Goal: Use online tool/utility: Utilize a website feature to perform a specific function

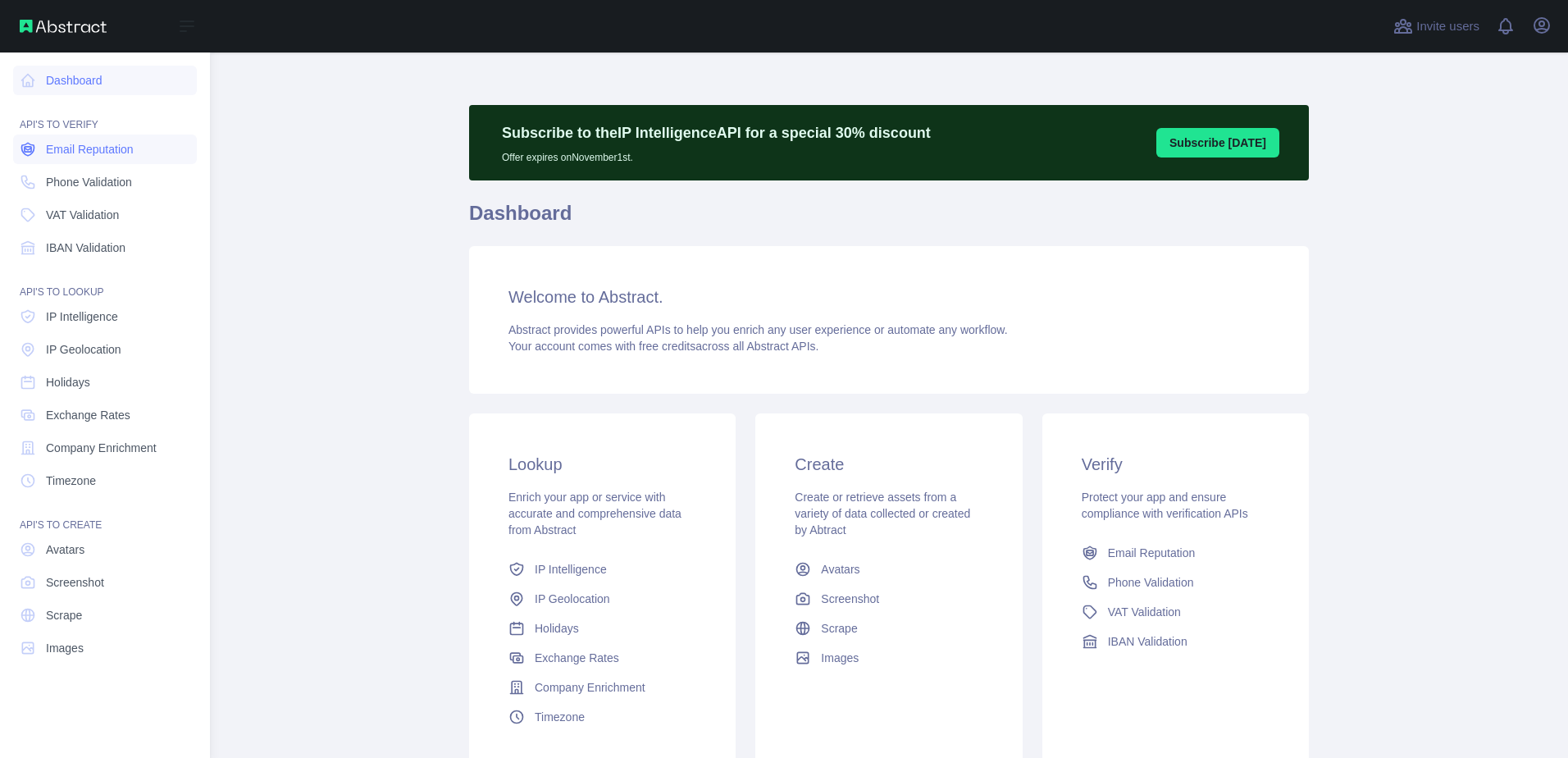
click at [44, 147] on link "Email Reputation" at bounding box center [104, 149] width 184 height 29
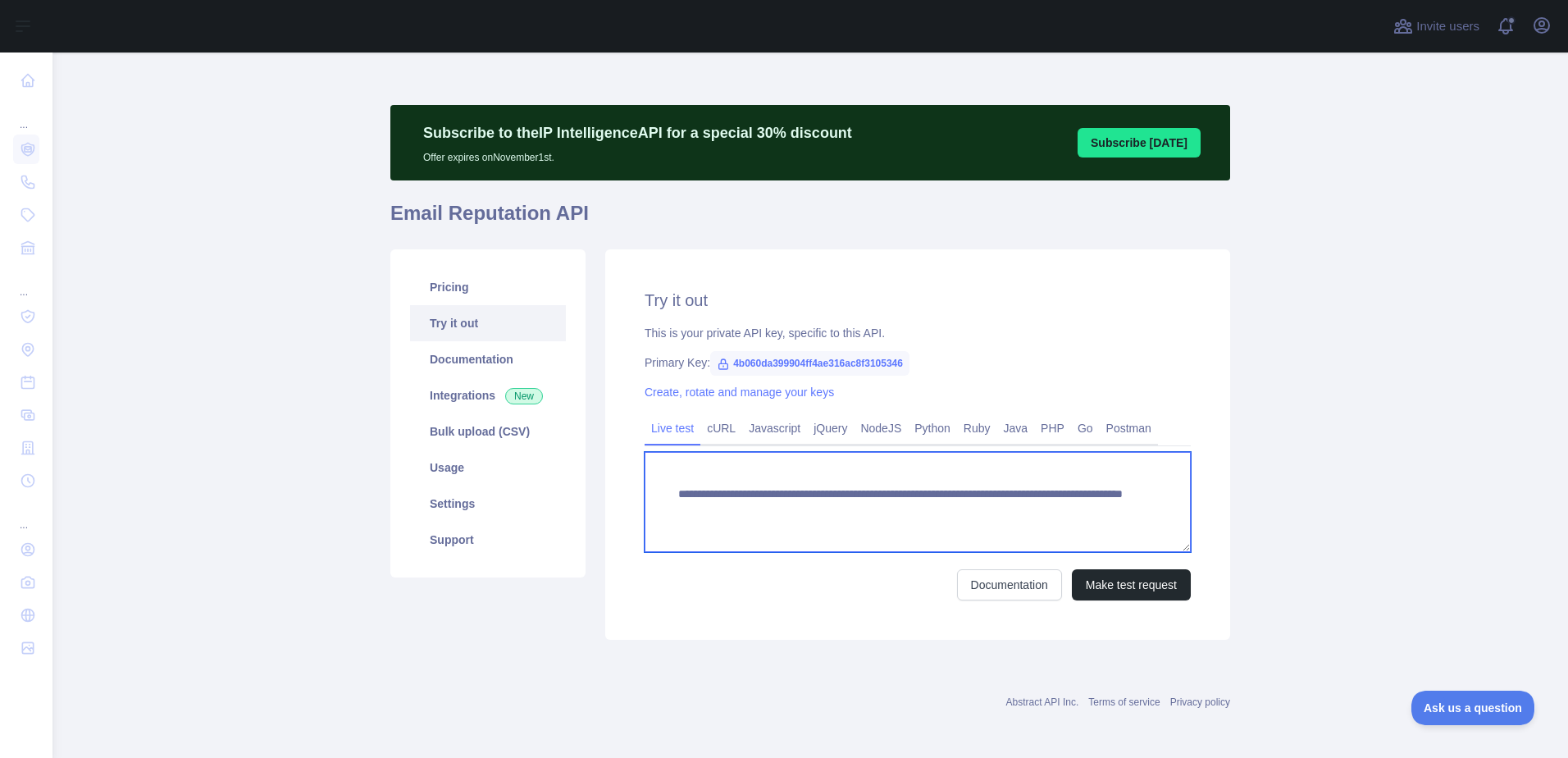
drag, startPoint x: 1044, startPoint y: 518, endPoint x: 950, endPoint y: 514, distance: 94.1
click at [950, 514] on textarea "**********" at bounding box center [917, 502] width 546 height 100
paste textarea "*"
type textarea "**********"
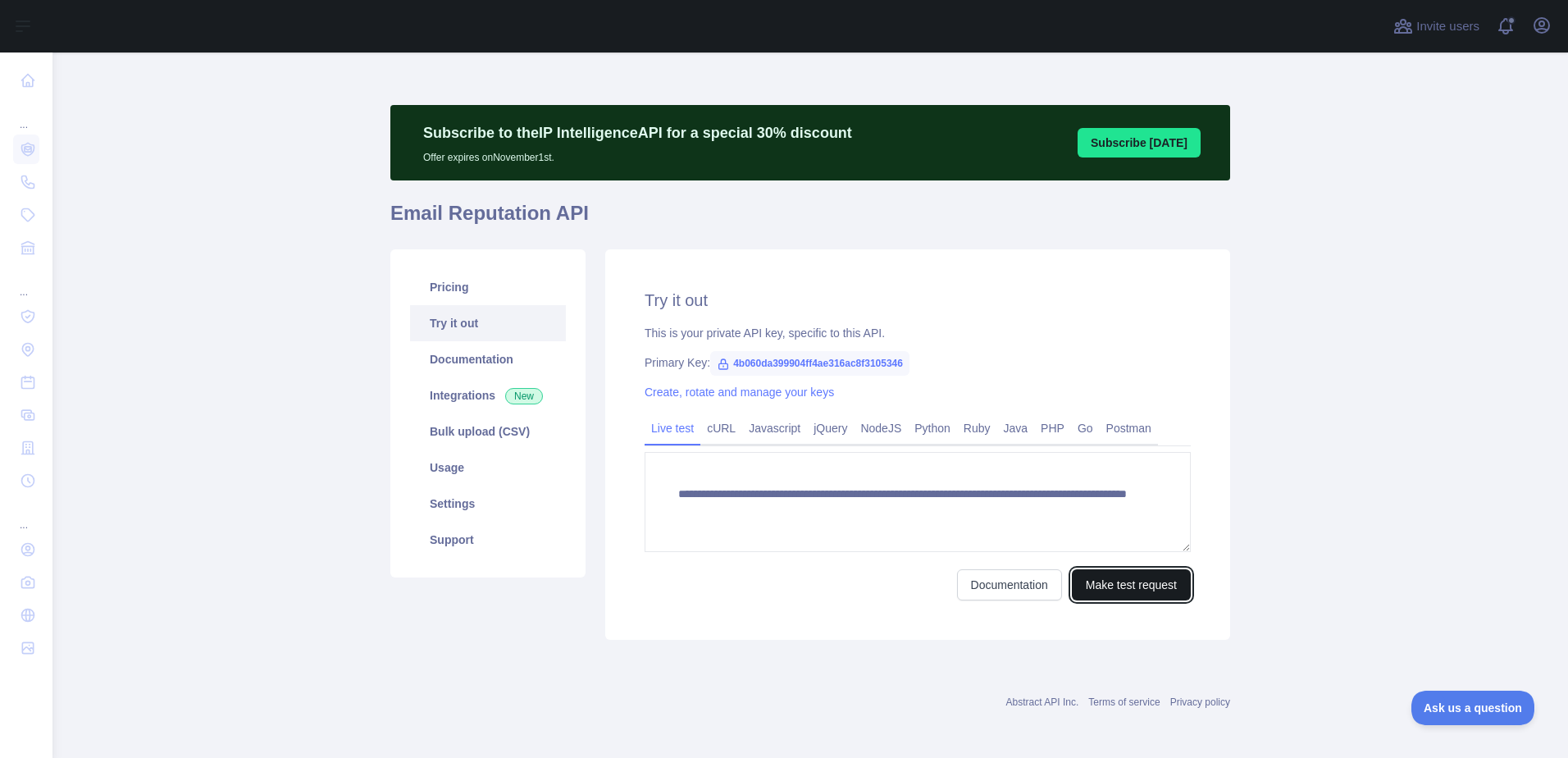
click at [1094, 573] on button "Make test request" at bounding box center [1132, 585] width 119 height 31
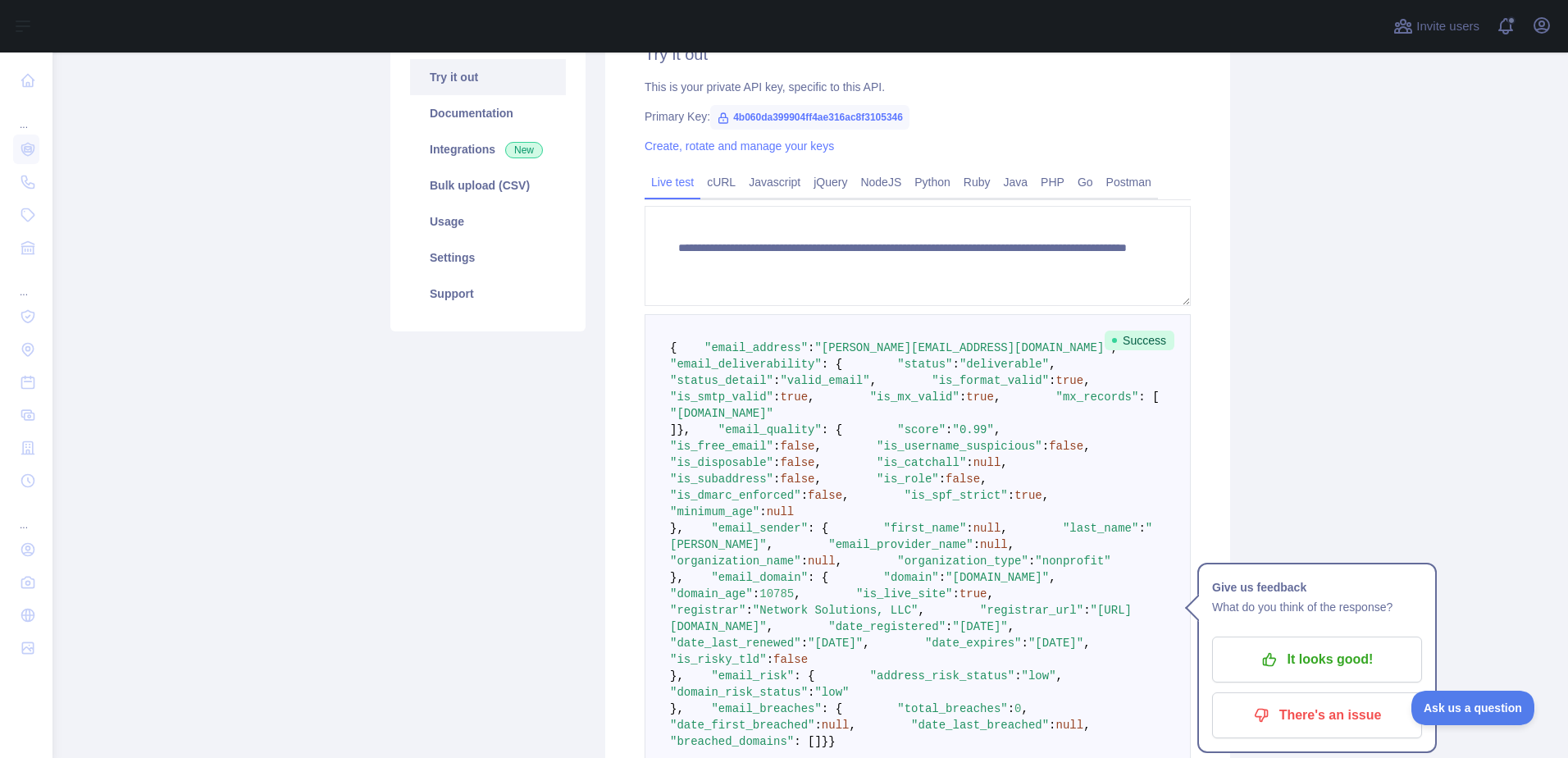
scroll to position [164, 0]
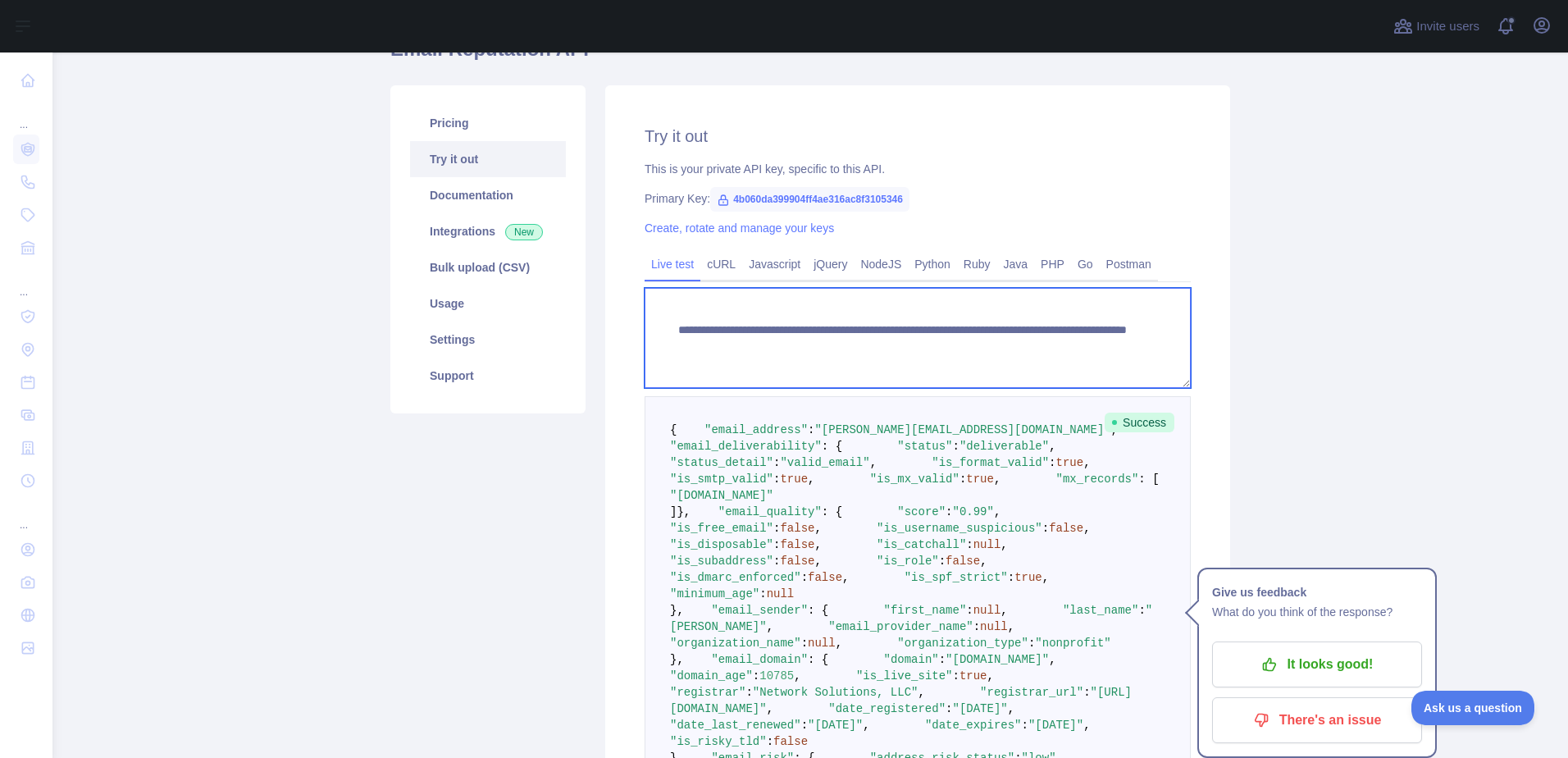
drag, startPoint x: 1077, startPoint y: 352, endPoint x: 953, endPoint y: 338, distance: 124.8
click at [953, 338] on textarea "**********" at bounding box center [917, 338] width 546 height 100
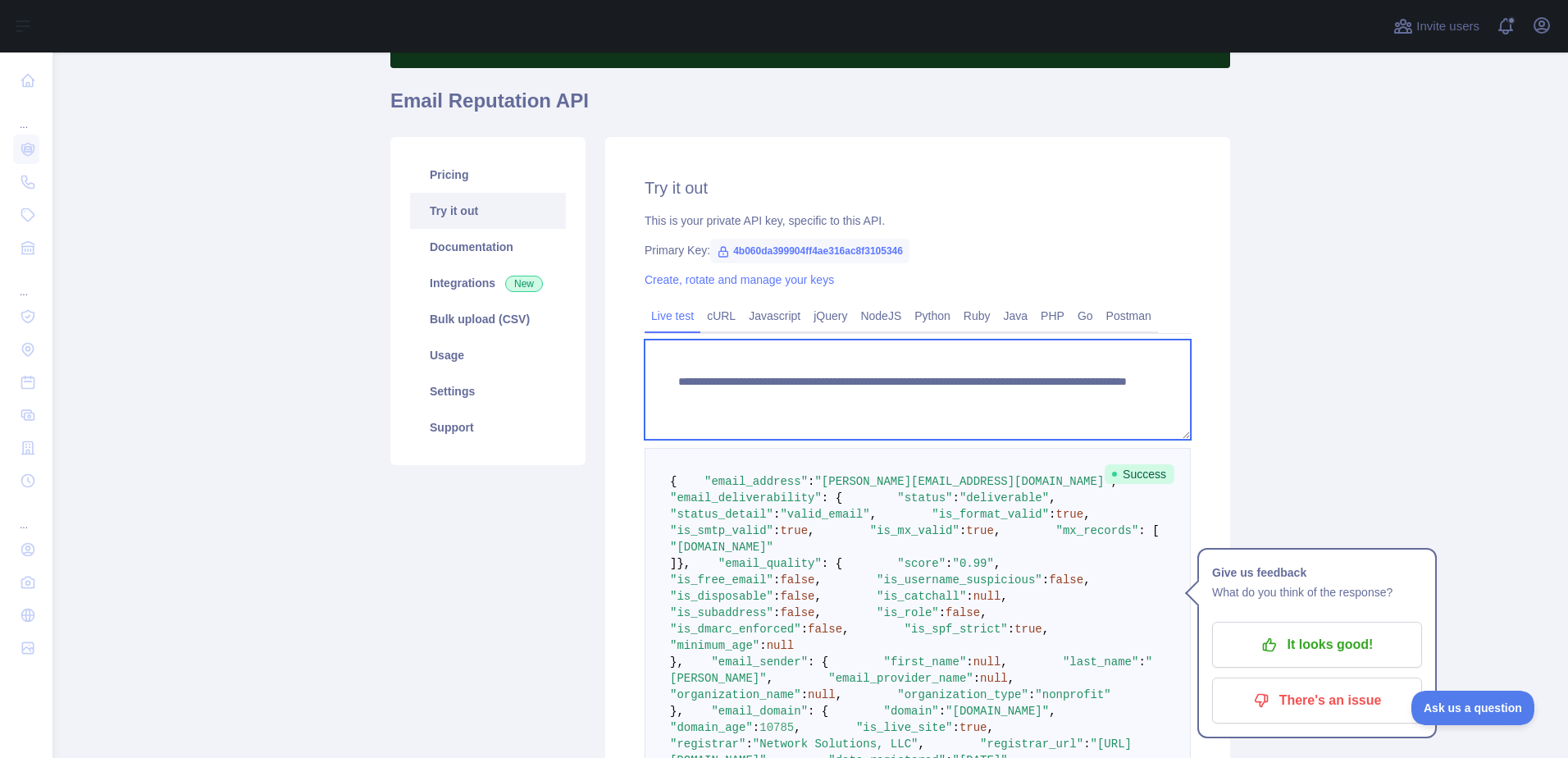
scroll to position [0, 0]
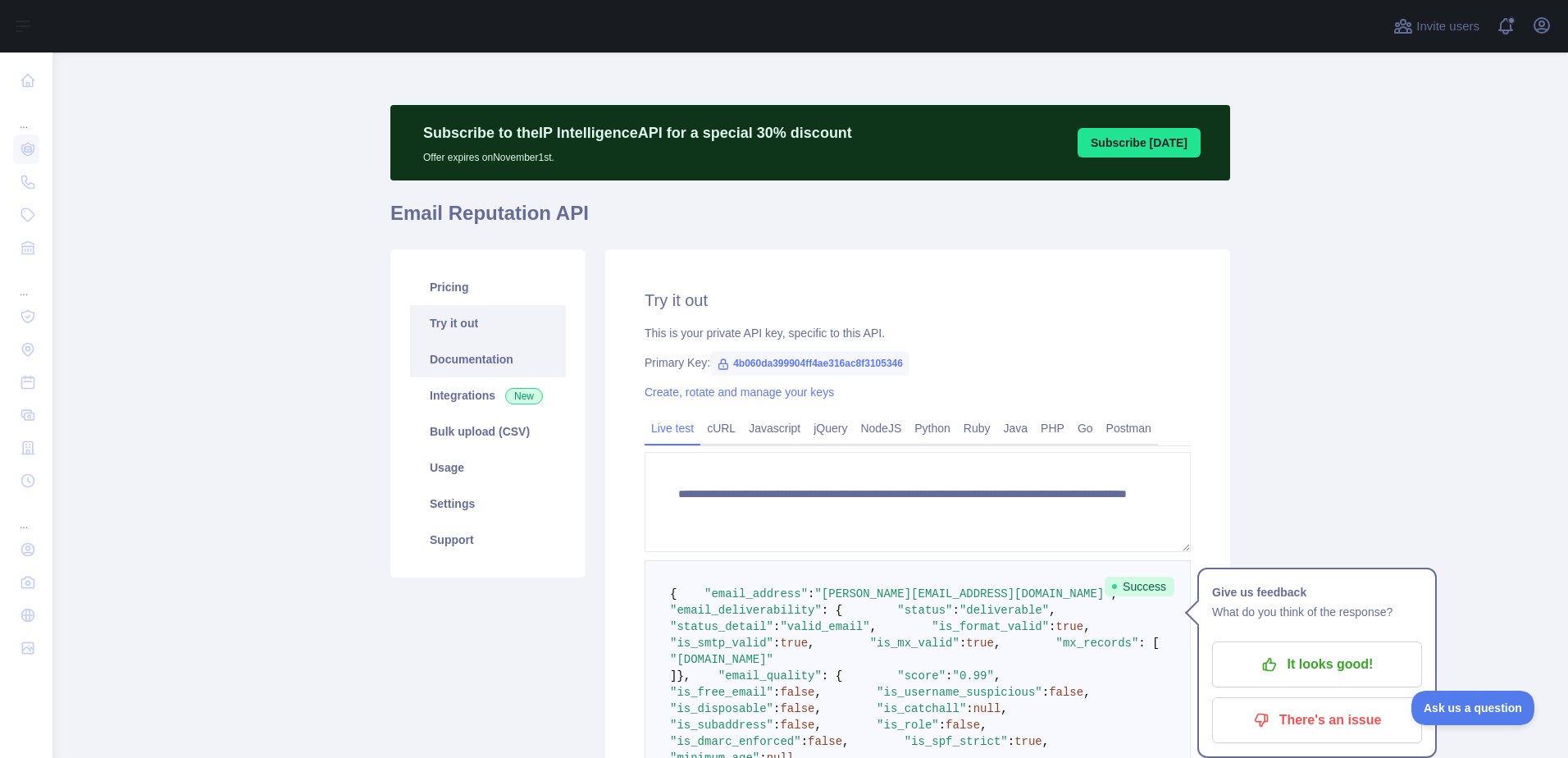
click at [524, 370] on link "Documentation" at bounding box center [487, 360] width 156 height 36
click at [474, 440] on link "Bulk upload (CSV)" at bounding box center [487, 431] width 156 height 36
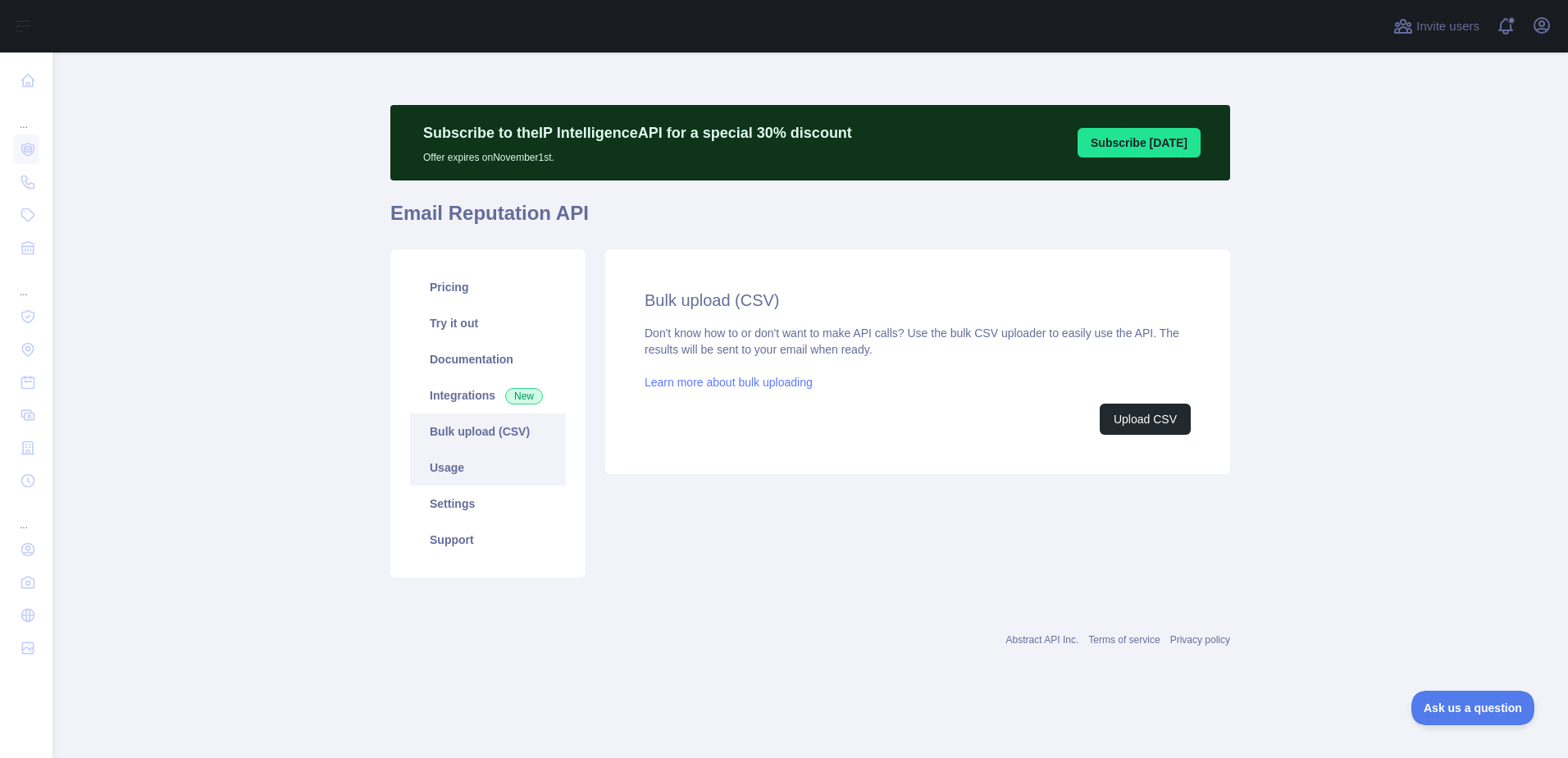
click at [489, 473] on link "Usage" at bounding box center [487, 467] width 156 height 36
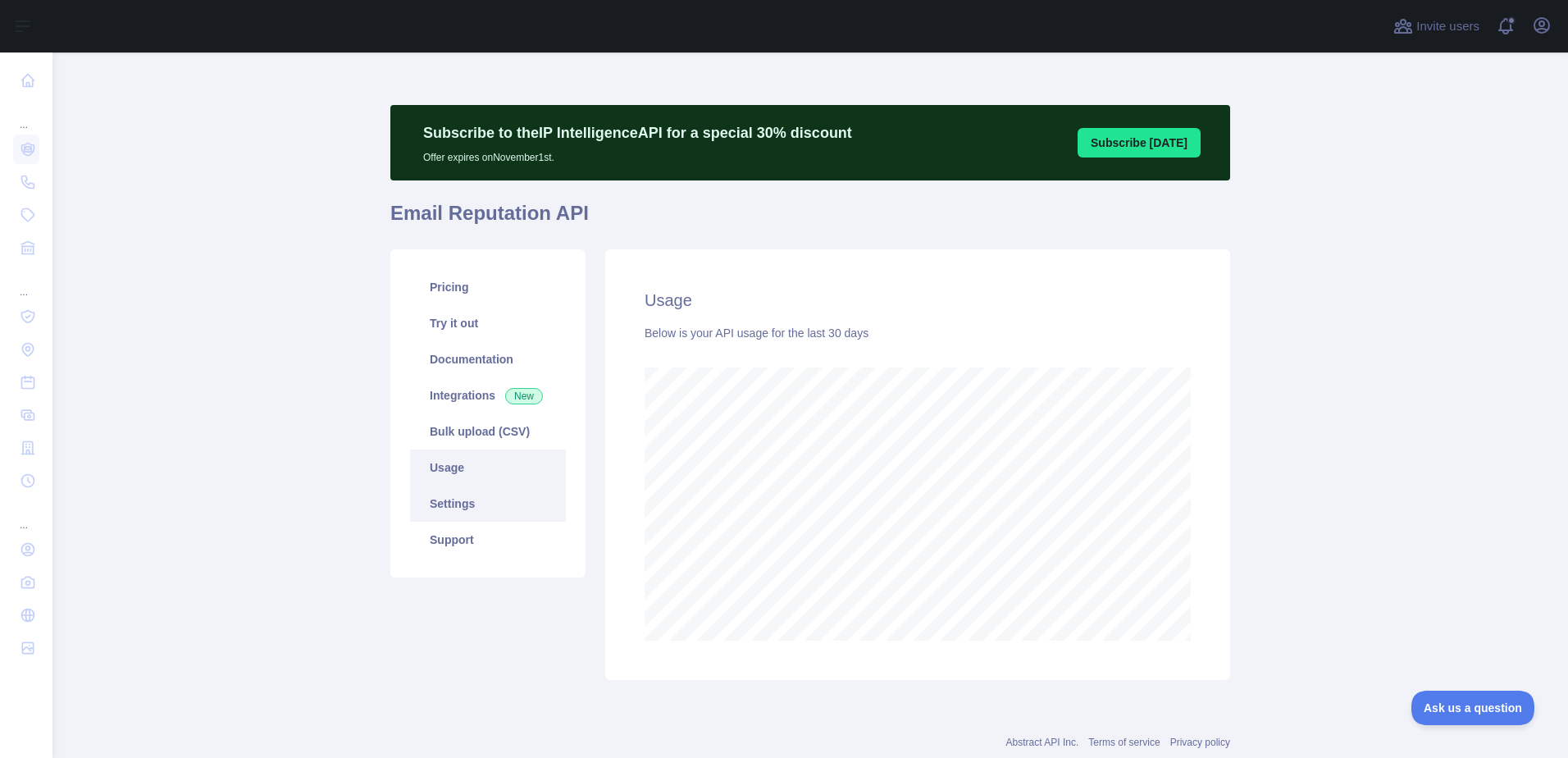
scroll to position [705, 1503]
click at [485, 507] on link "Settings" at bounding box center [487, 504] width 156 height 36
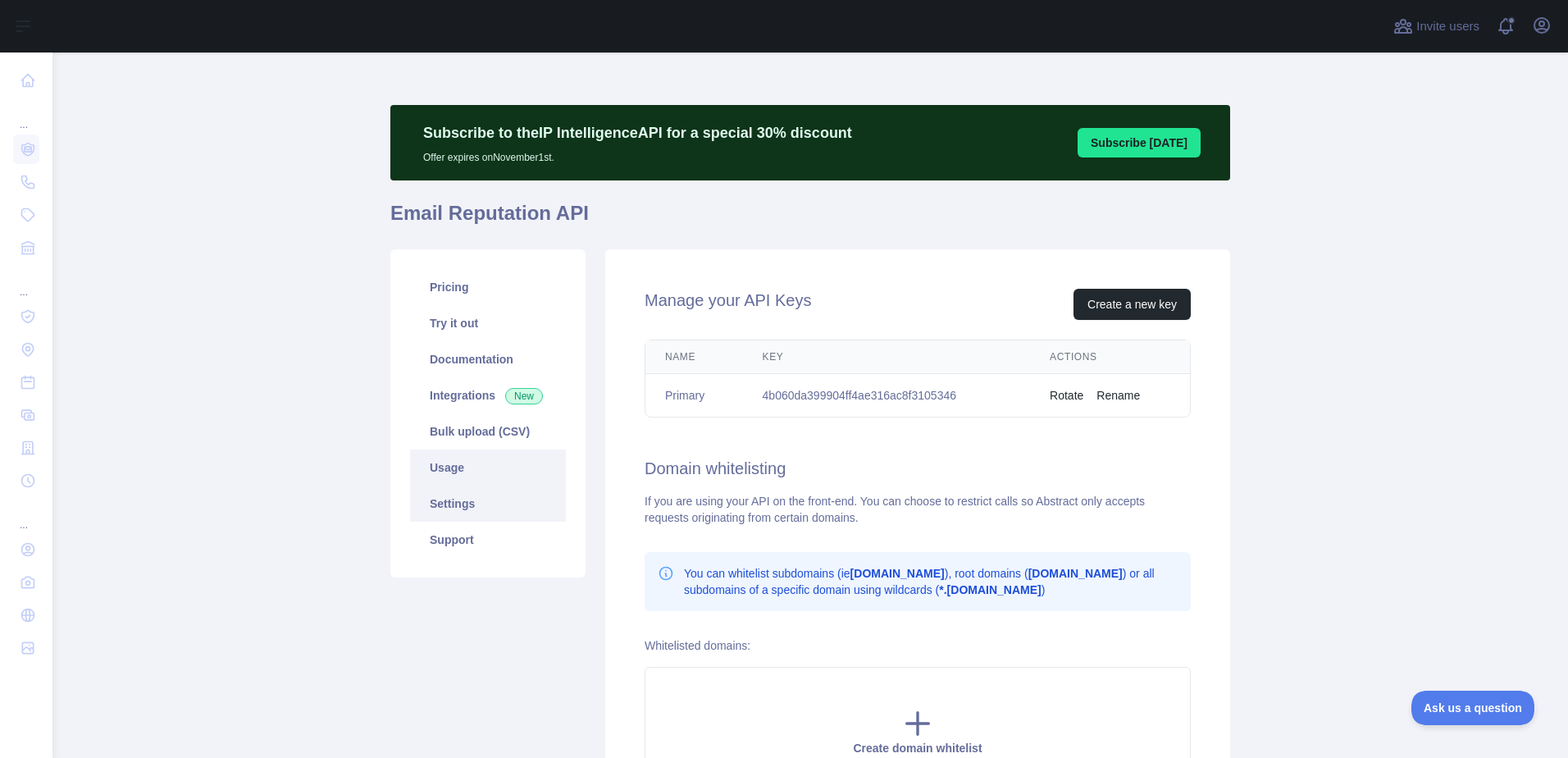
click at [468, 483] on link "Usage" at bounding box center [487, 467] width 156 height 36
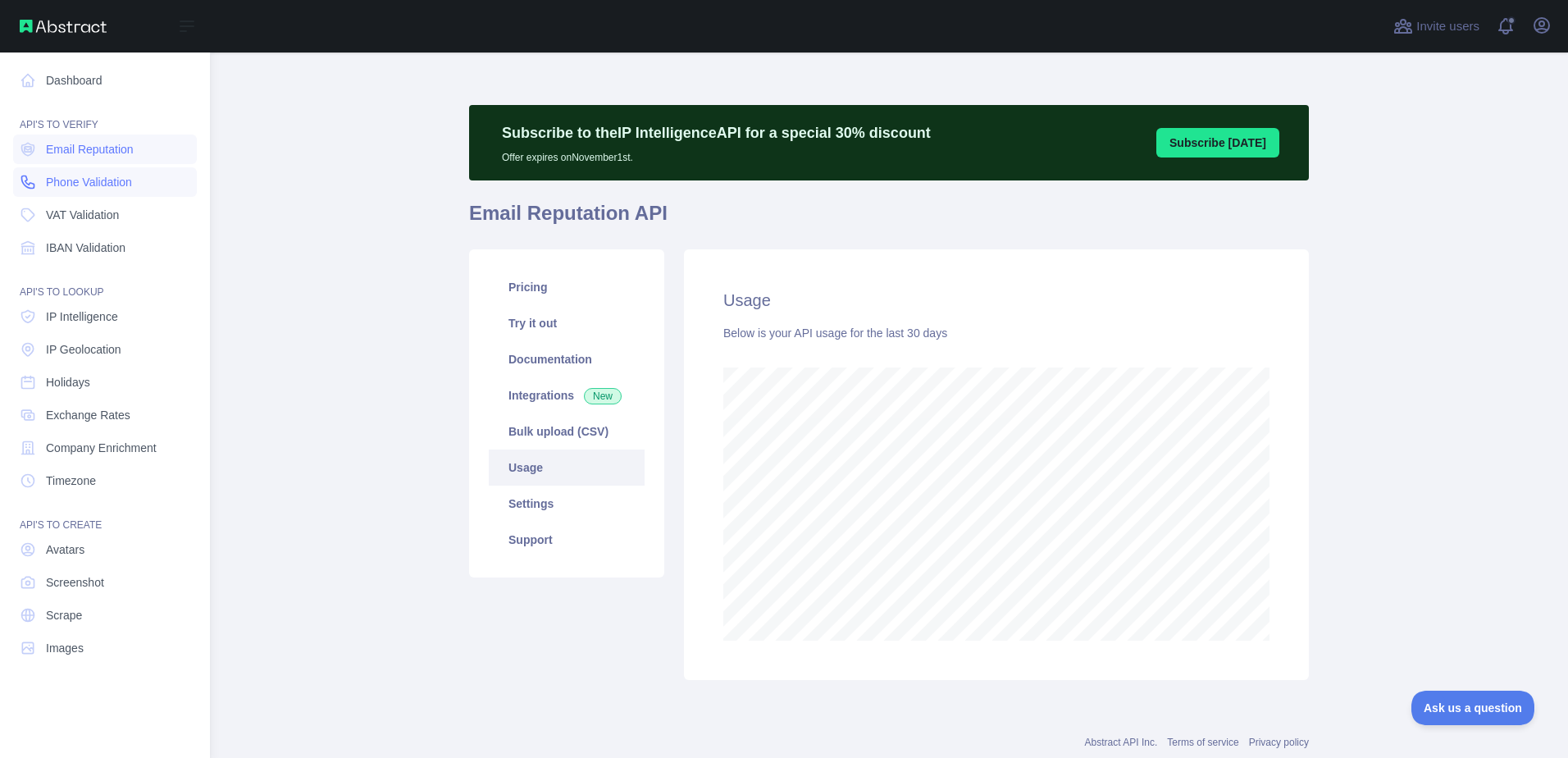
scroll to position [819331, 818825]
click at [97, 409] on span "Exchange Rates" at bounding box center [88, 415] width 85 height 16
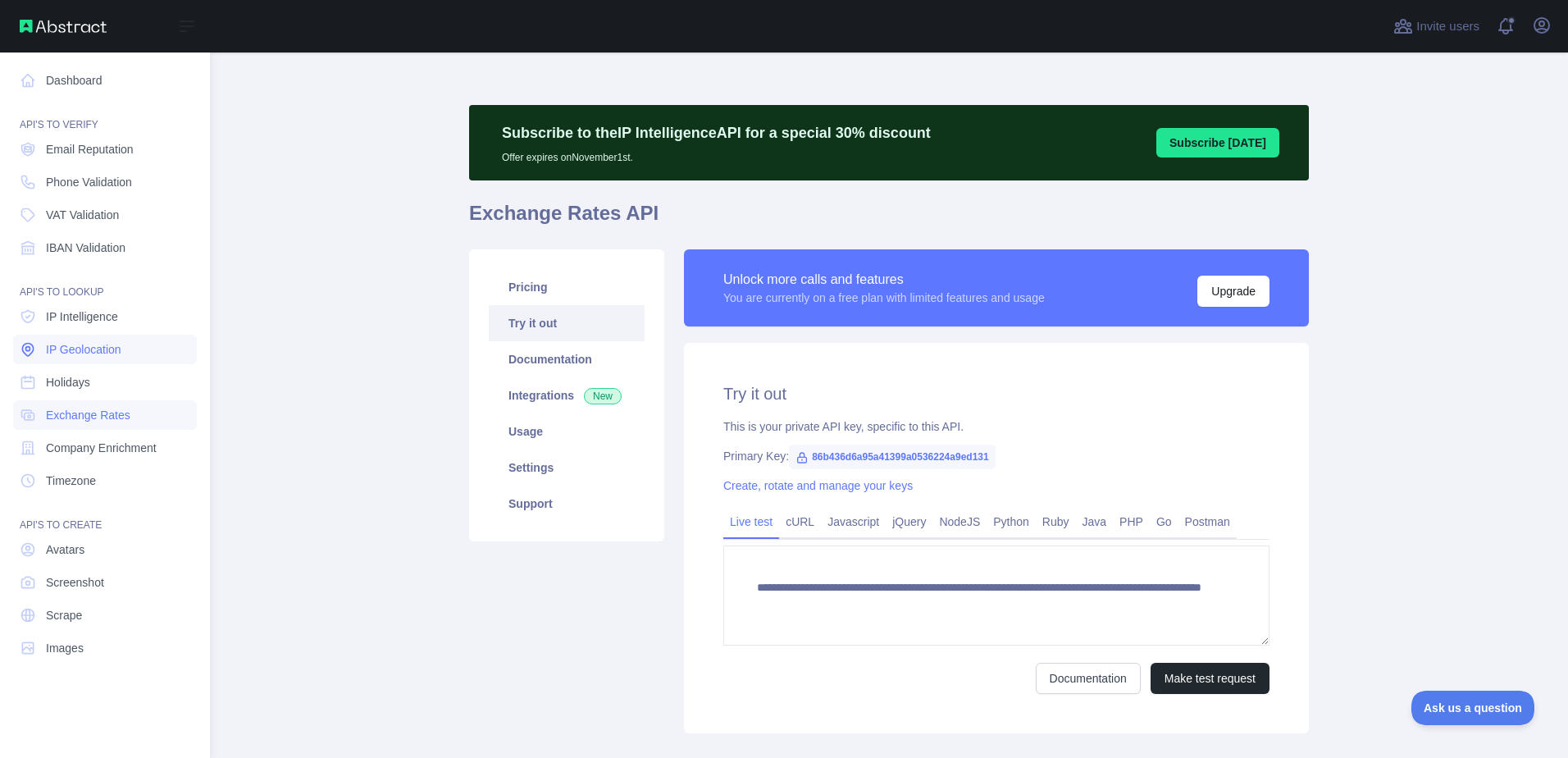
click at [85, 351] on span "IP Geolocation" at bounding box center [83, 349] width 75 height 16
click at [84, 320] on span "IP Intelligence" at bounding box center [82, 316] width 72 height 16
click at [91, 346] on span "IP Geolocation" at bounding box center [83, 349] width 75 height 16
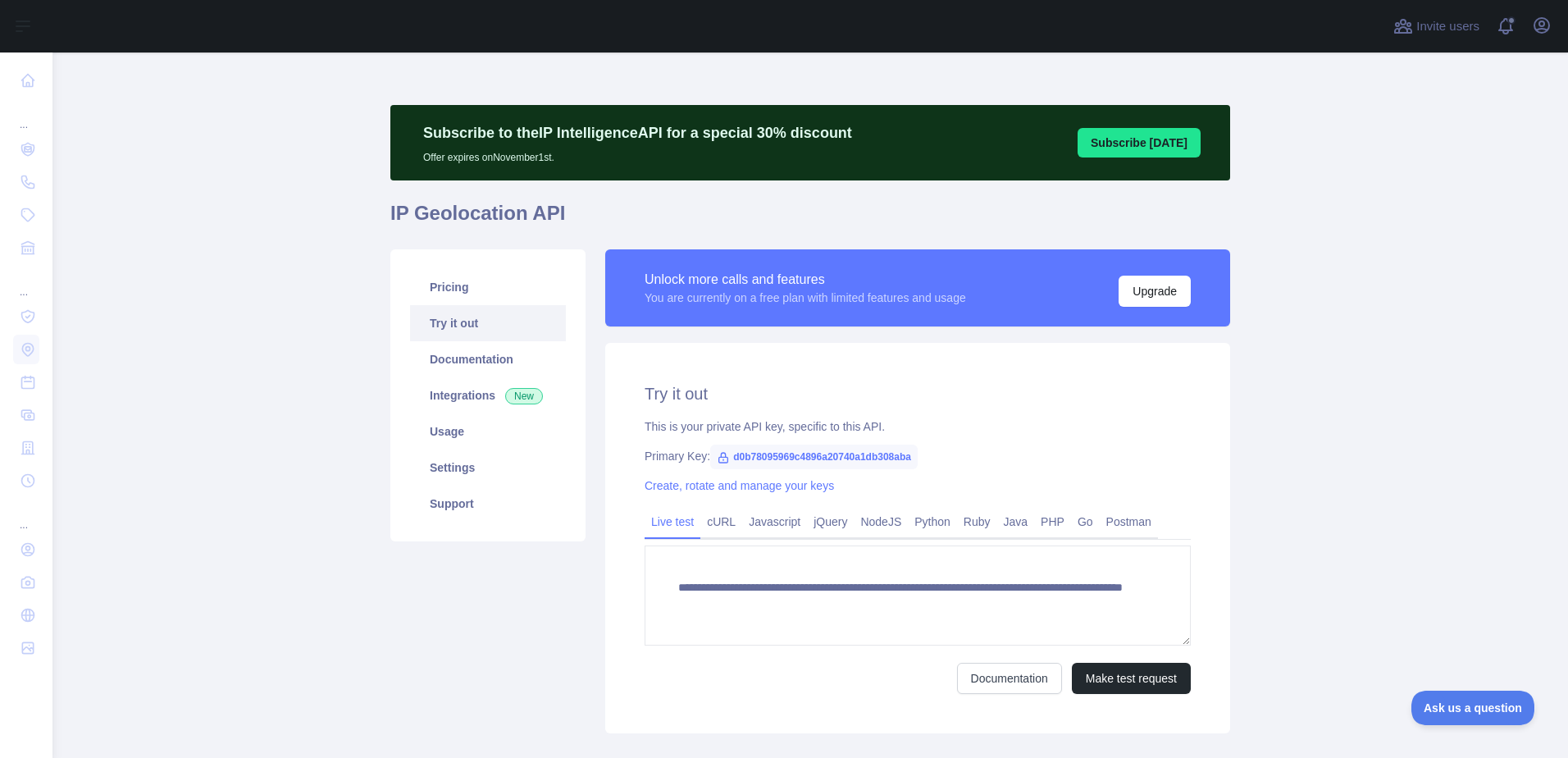
click at [1131, 698] on div "**********" at bounding box center [918, 537] width 625 height 391
click at [1125, 688] on button "Make test request" at bounding box center [1132, 678] width 119 height 31
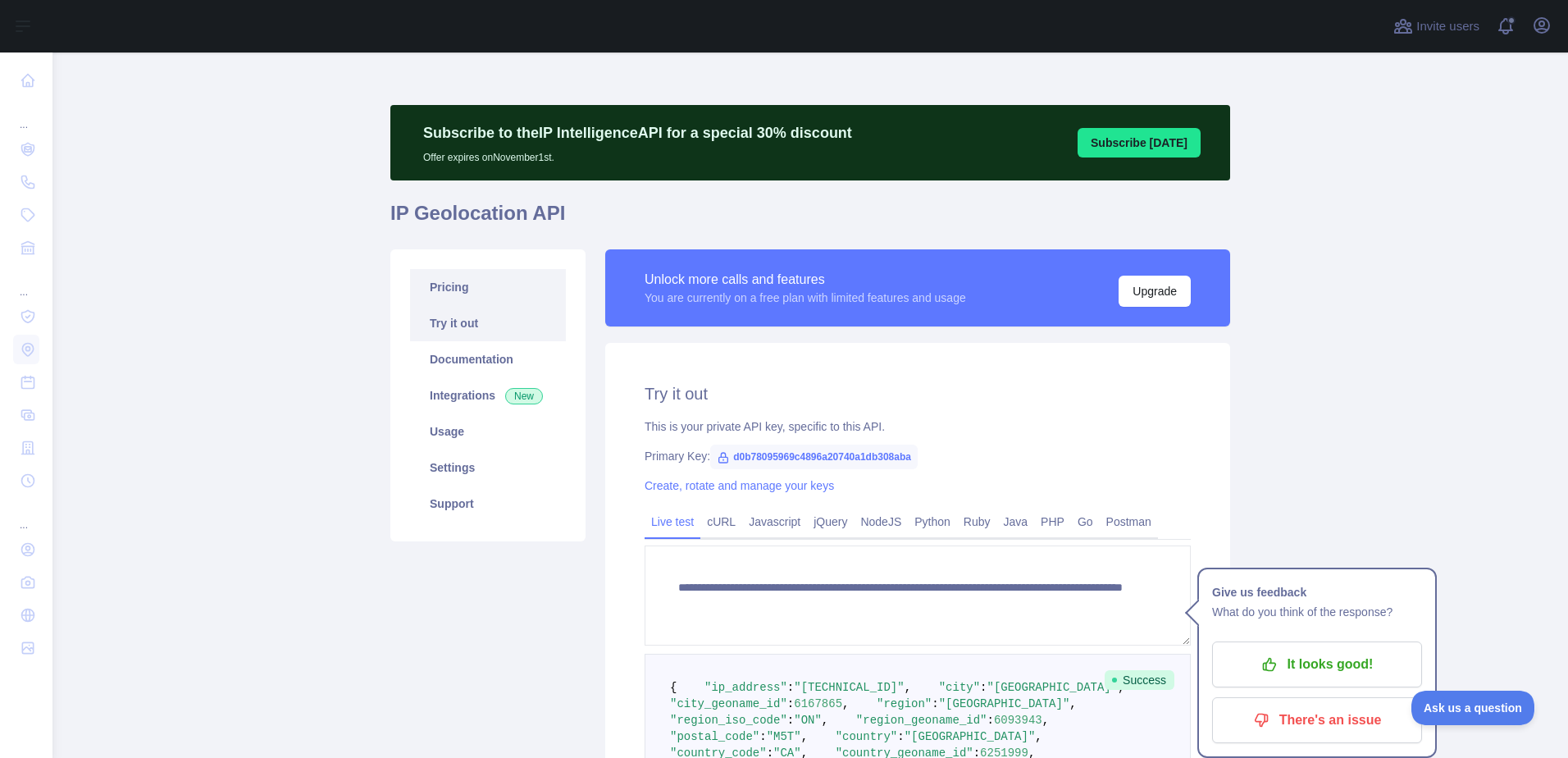
click at [465, 281] on link "Pricing" at bounding box center [487, 287] width 156 height 36
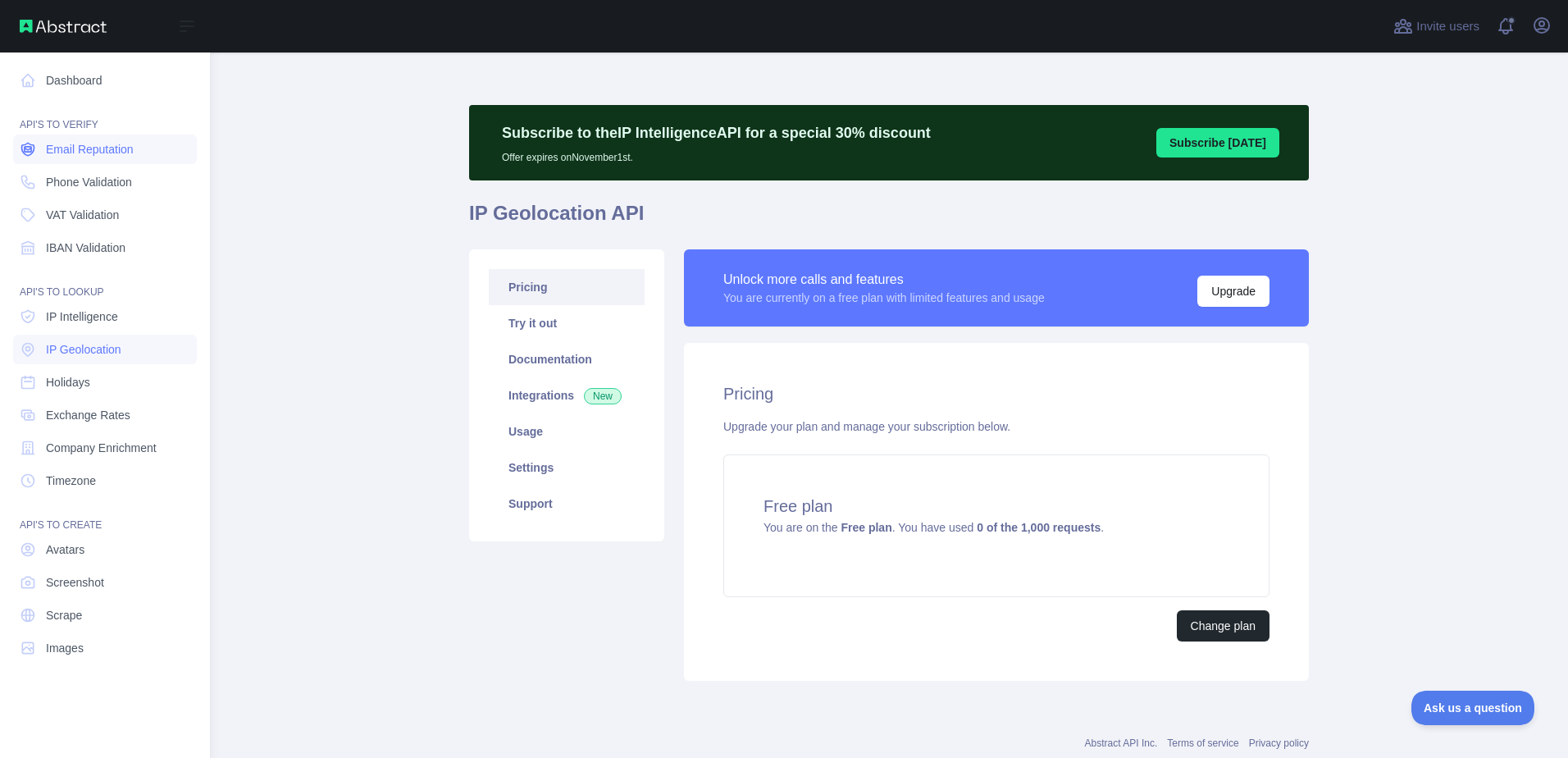
click at [34, 143] on icon at bounding box center [28, 149] width 16 height 16
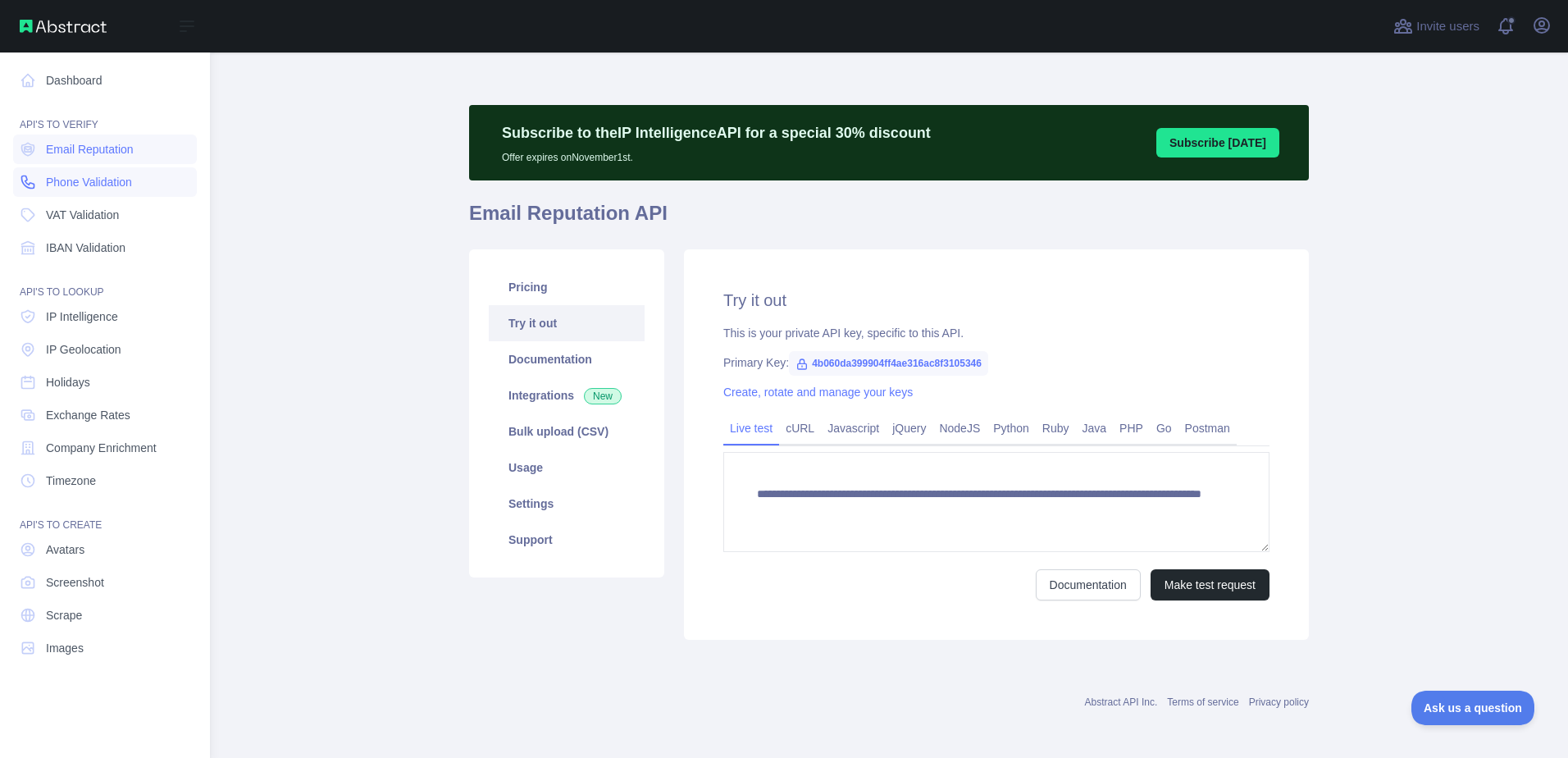
click at [83, 191] on link "Phone Validation" at bounding box center [104, 182] width 184 height 29
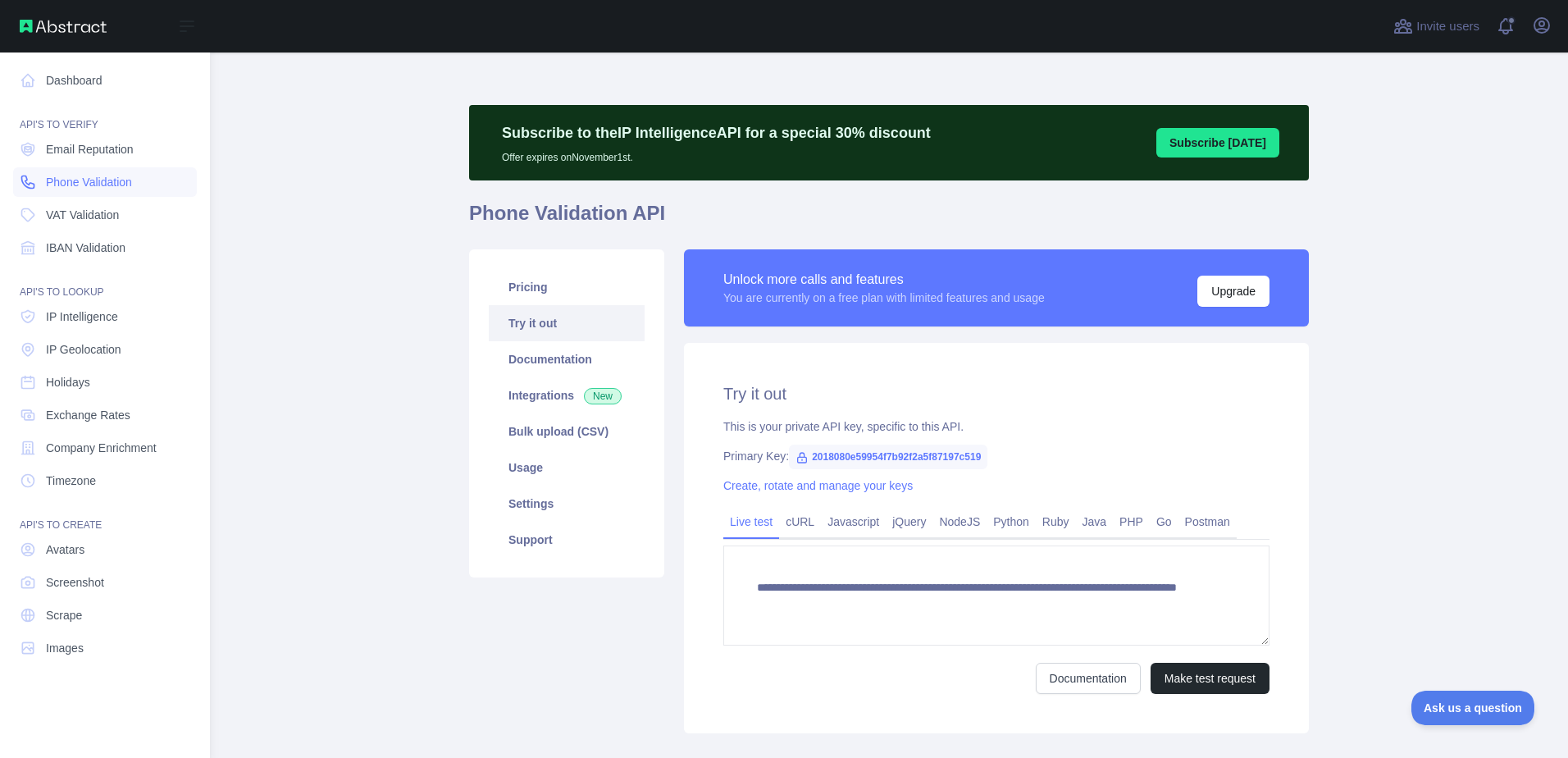
click at [82, 172] on link "Phone Validation" at bounding box center [104, 182] width 184 height 29
click at [88, 151] on span "Email Reputation" at bounding box center [90, 149] width 88 height 16
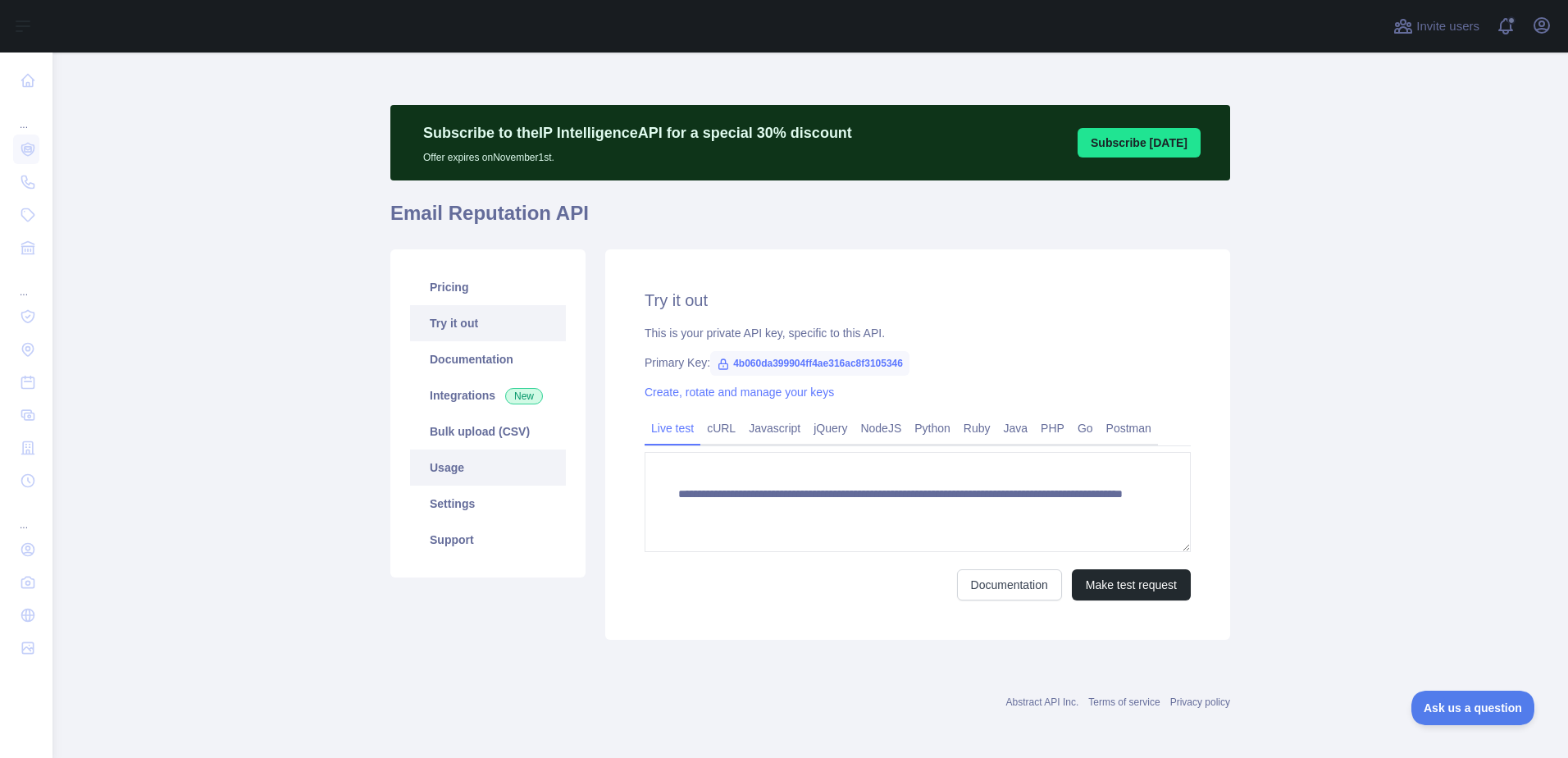
click at [494, 481] on link "Usage" at bounding box center [487, 467] width 156 height 36
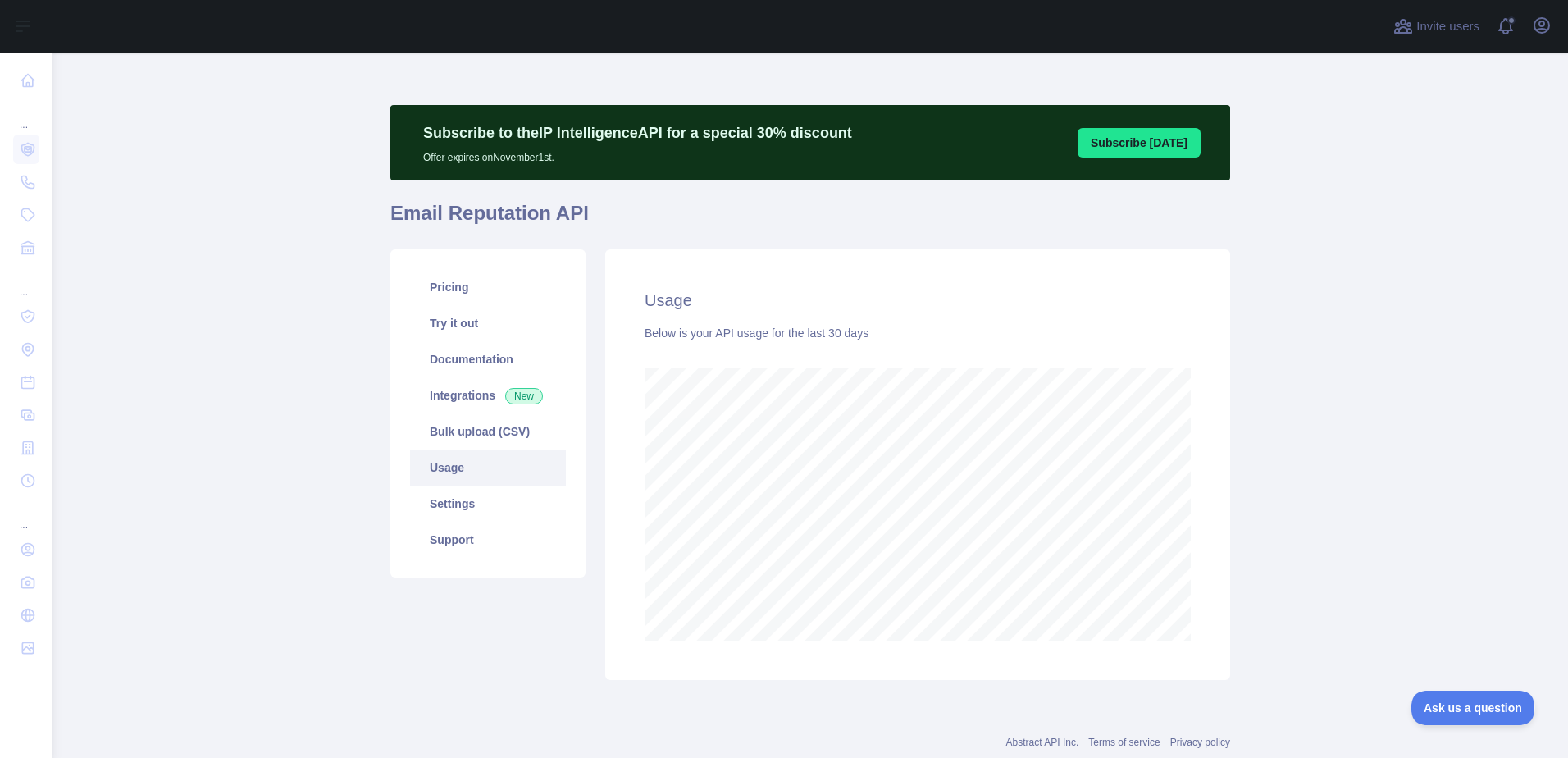
scroll to position [705, 1503]
click at [493, 434] on link "Bulk upload (CSV)" at bounding box center [487, 431] width 156 height 36
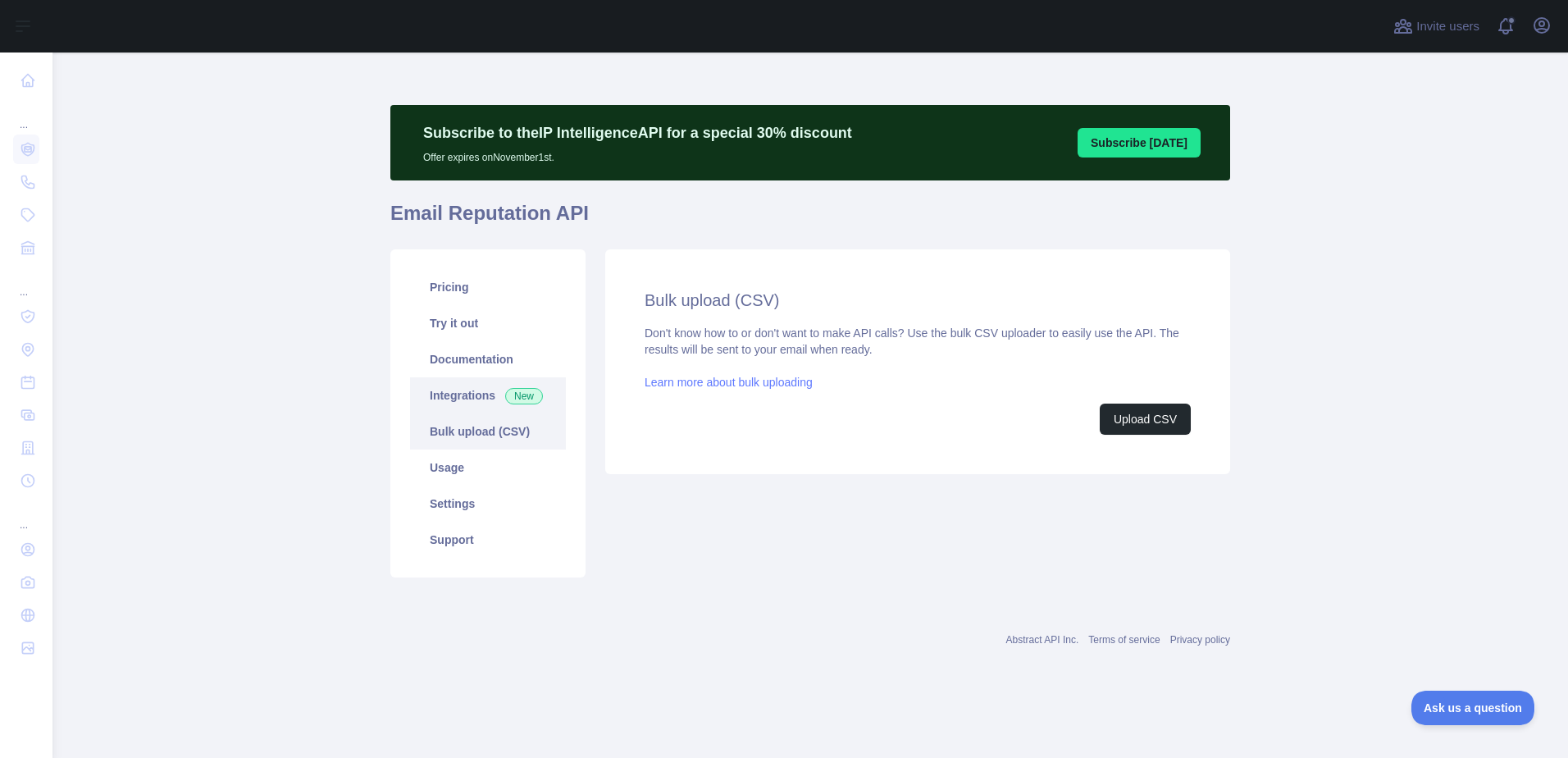
click at [487, 394] on link "Integrations New" at bounding box center [487, 395] width 156 height 36
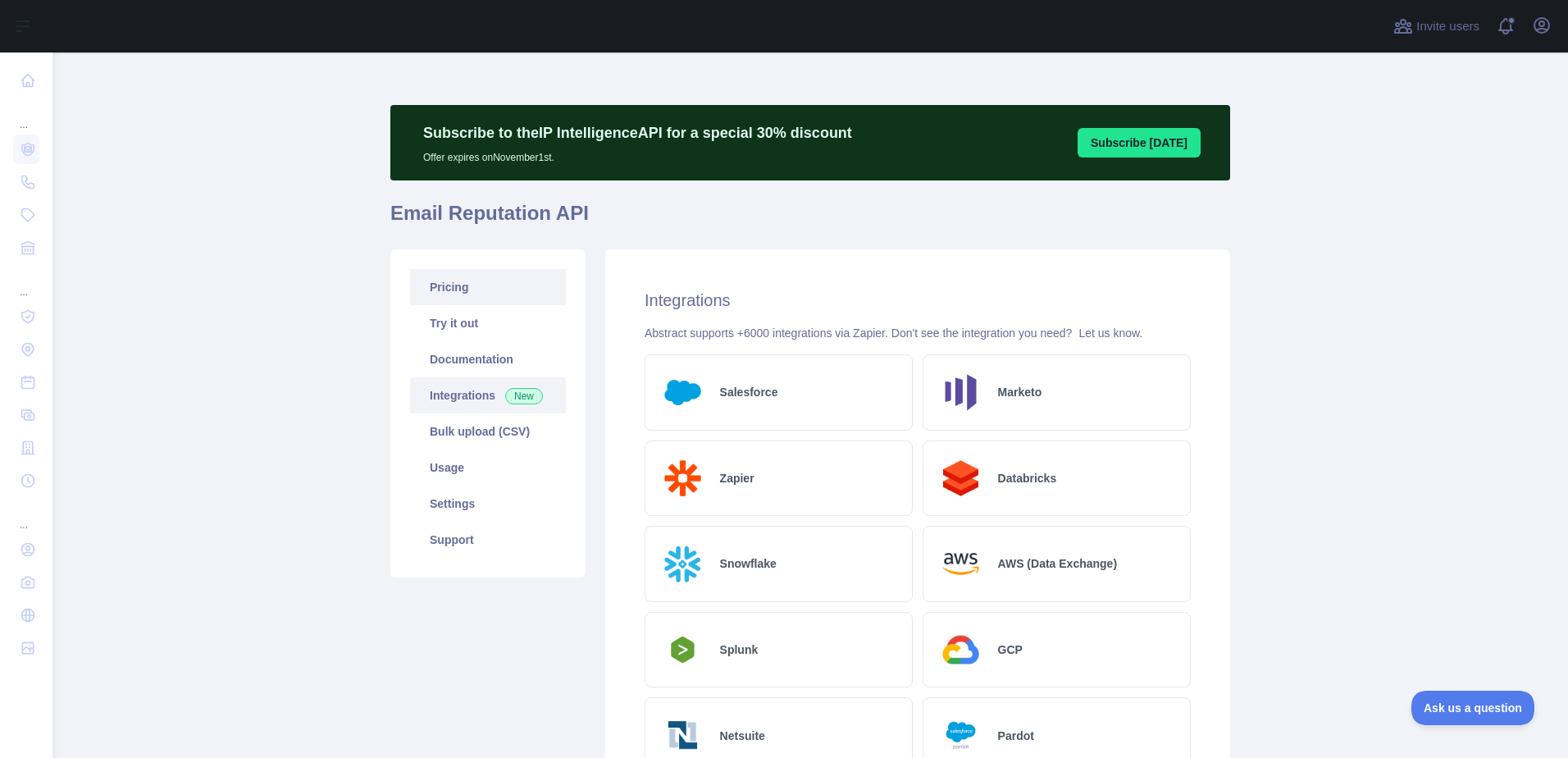
click at [481, 299] on link "Pricing" at bounding box center [487, 287] width 156 height 36
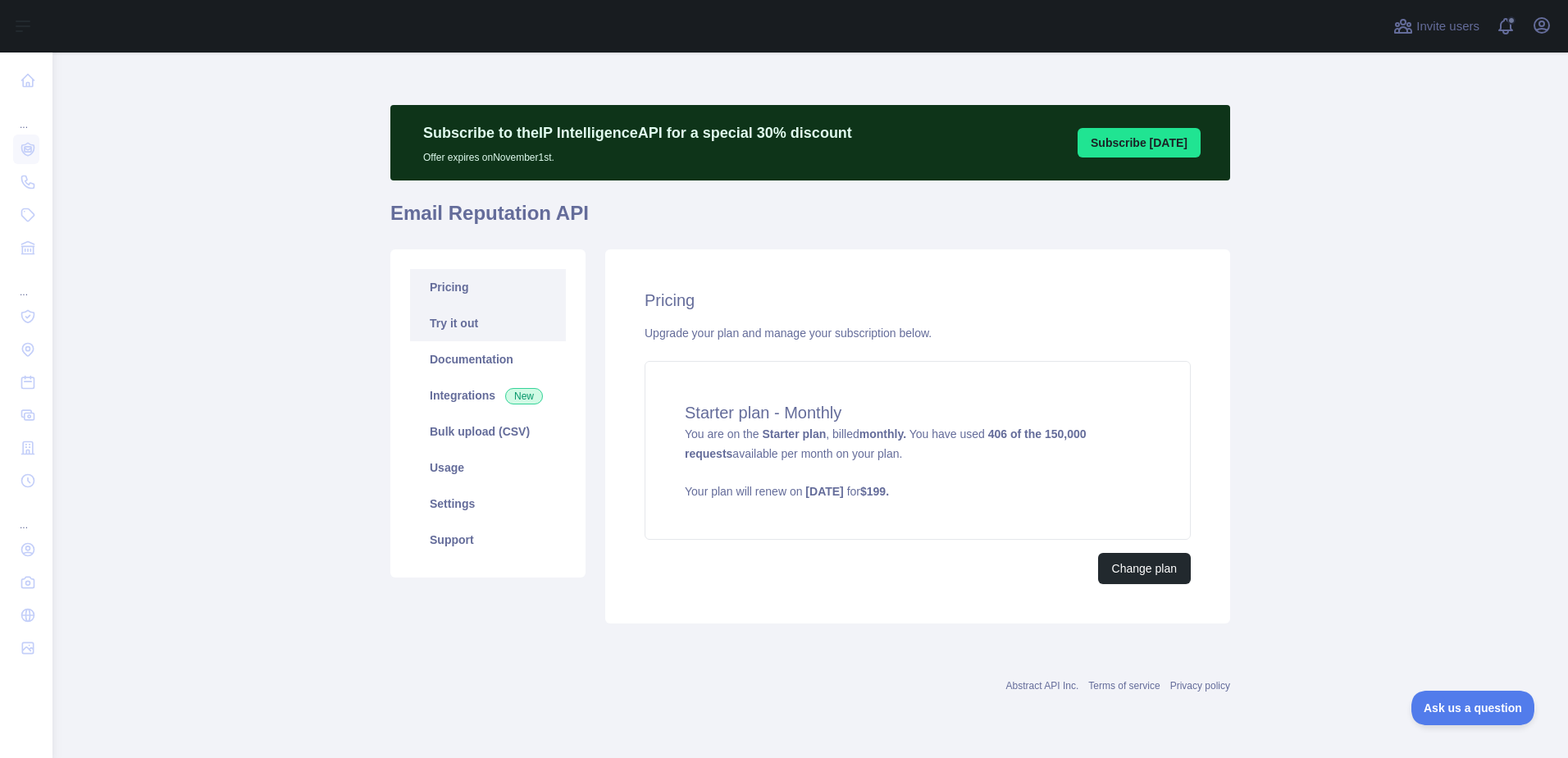
click at [487, 323] on link "Try it out" at bounding box center [487, 323] width 156 height 36
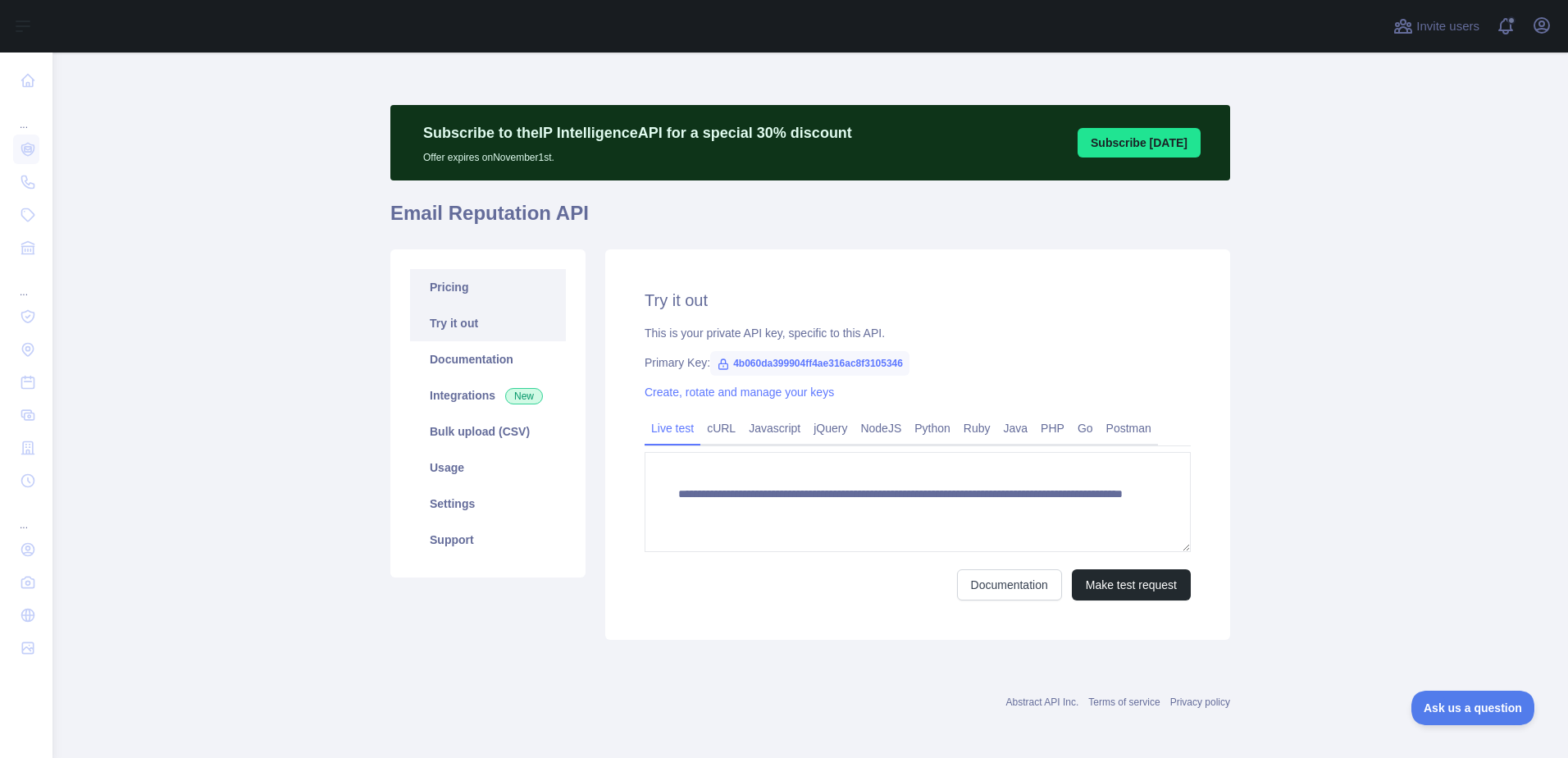
click at [474, 294] on link "Pricing" at bounding box center [487, 287] width 156 height 36
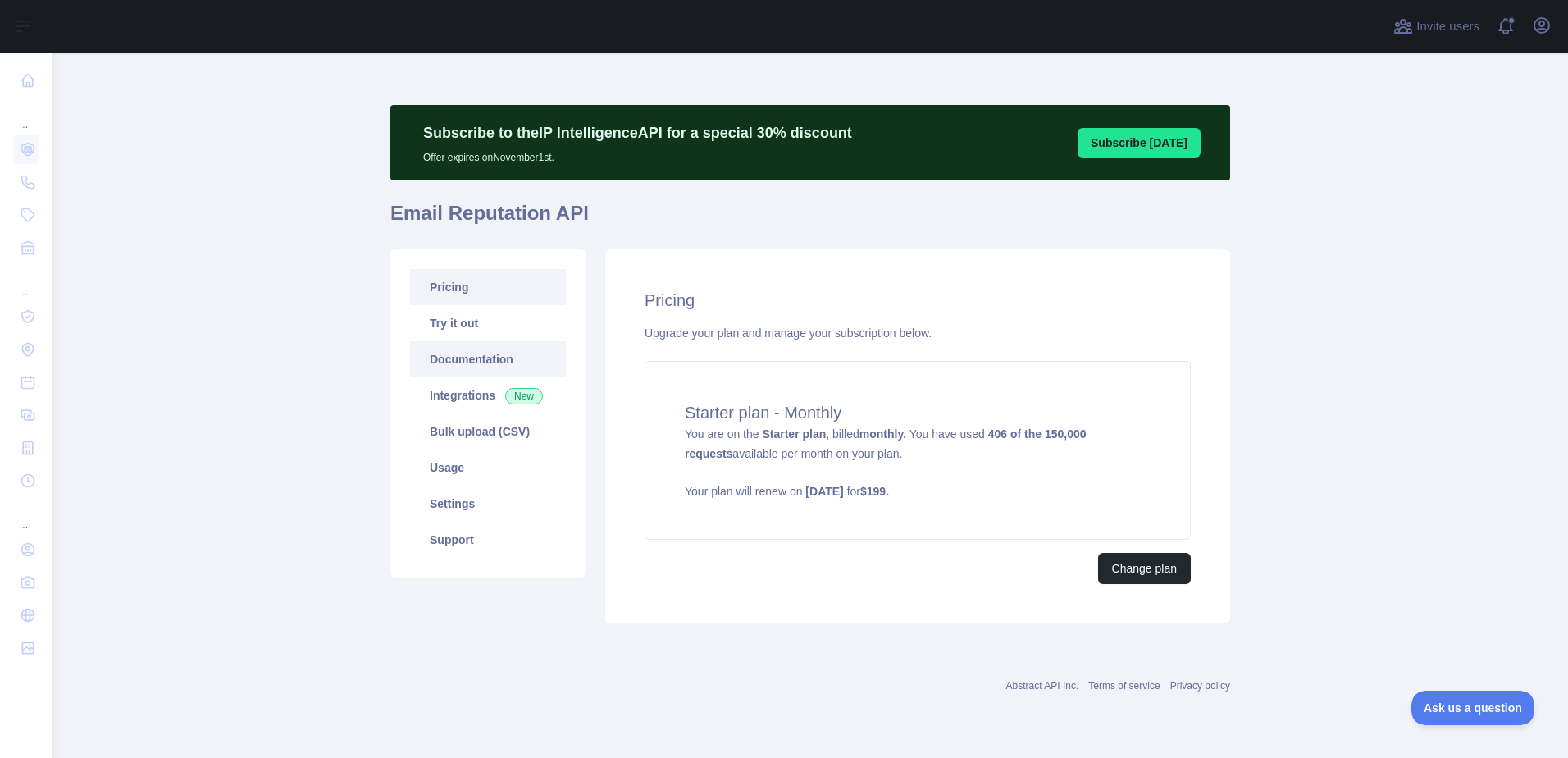
click at [483, 360] on link "Documentation" at bounding box center [487, 360] width 156 height 36
click at [459, 319] on link "Try it out" at bounding box center [487, 323] width 156 height 36
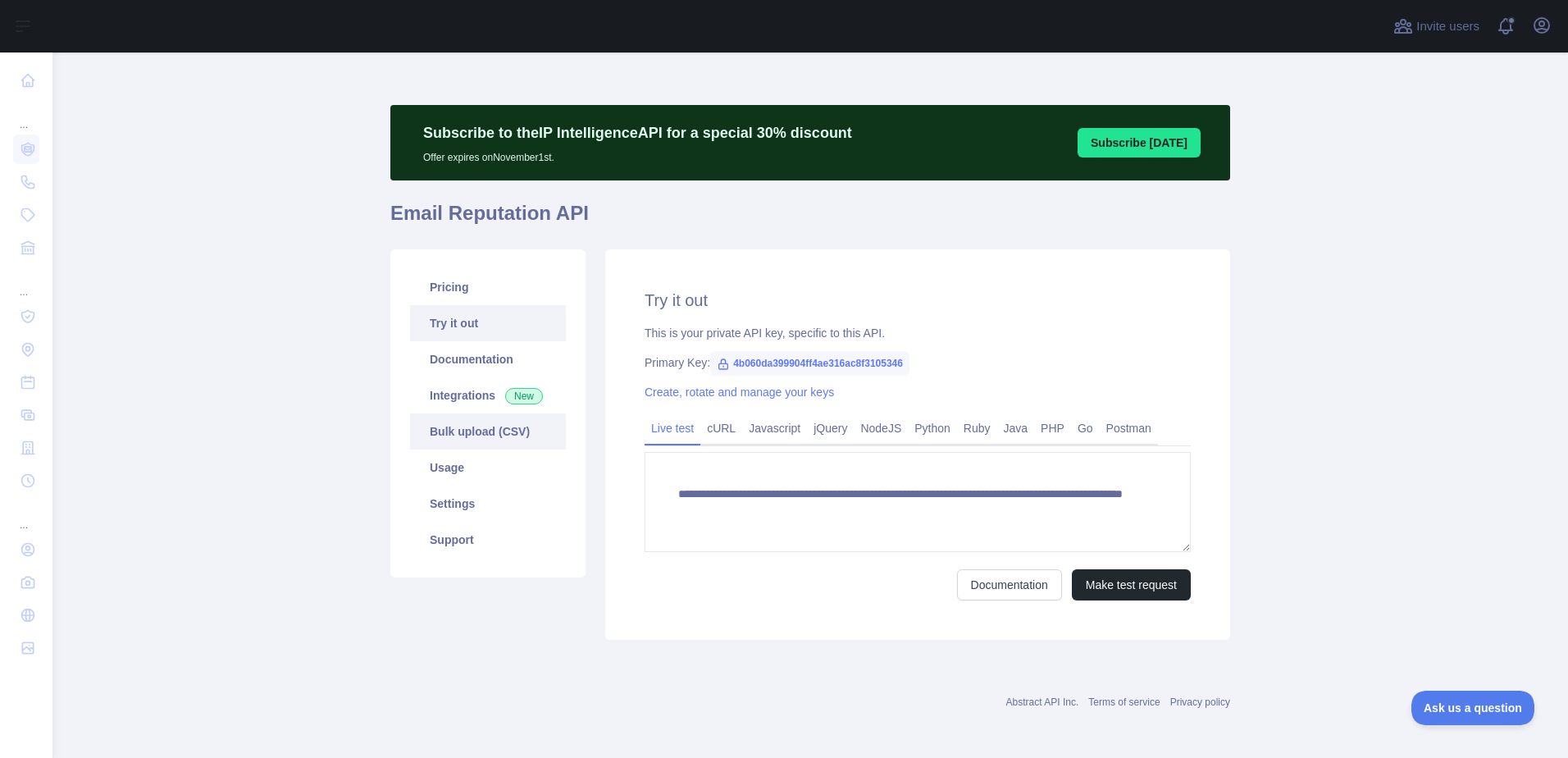
click at [498, 429] on link "Bulk upload (CSV)" at bounding box center [487, 431] width 156 height 36
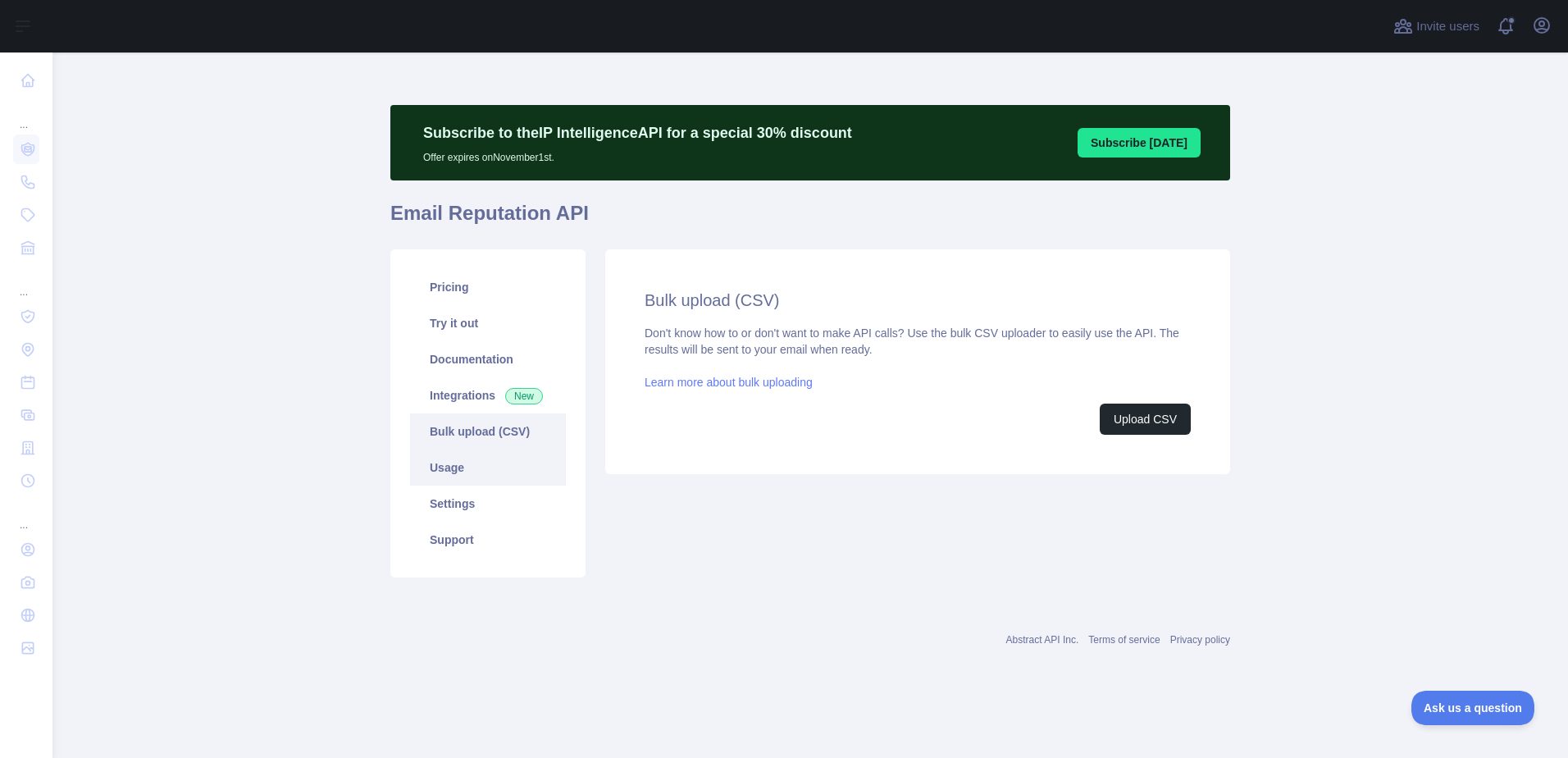
click at [482, 451] on link "Usage" at bounding box center [487, 467] width 156 height 36
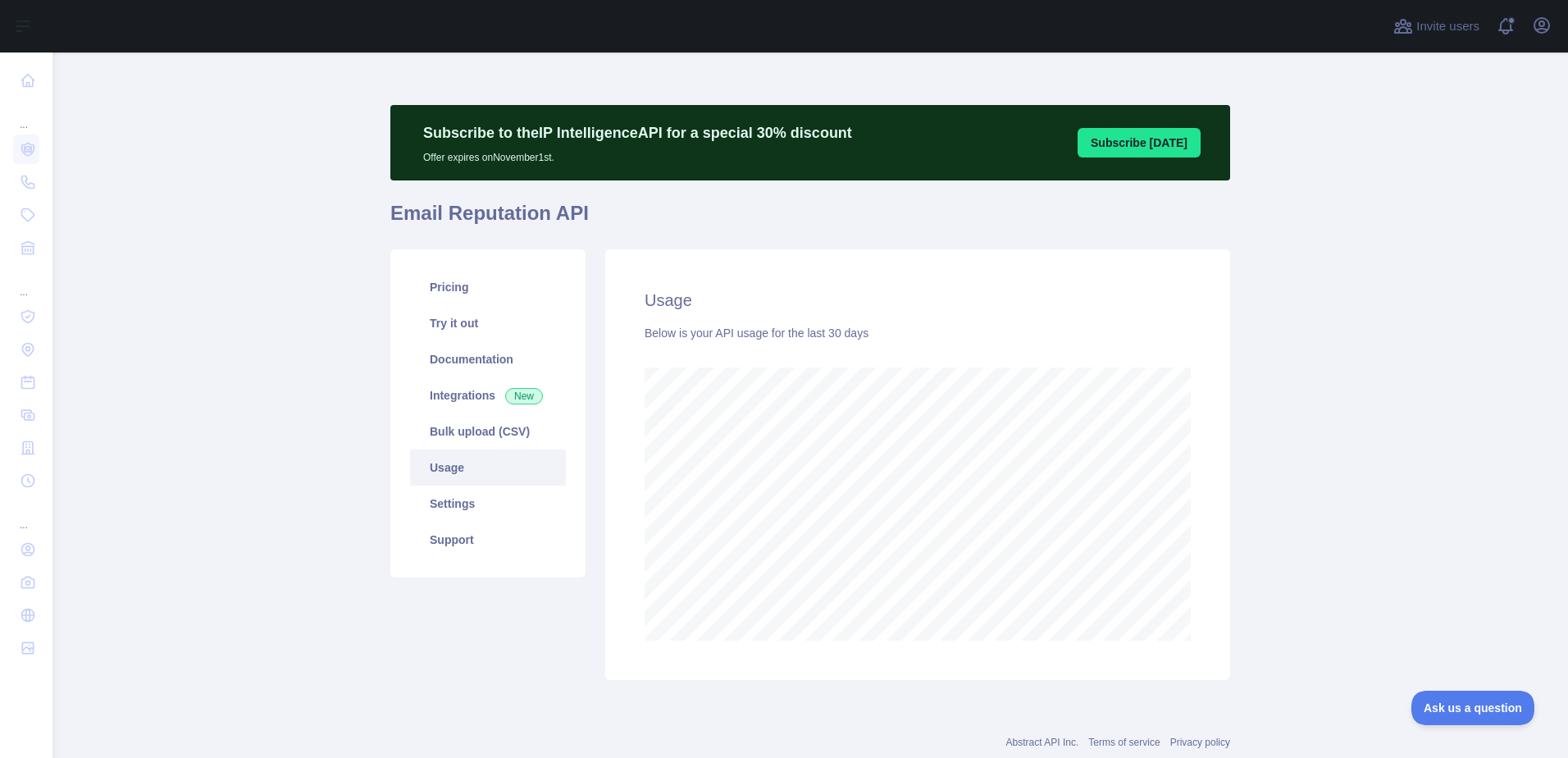
scroll to position [705, 1503]
click at [493, 485] on link "Usage" at bounding box center [487, 467] width 156 height 36
click at [499, 504] on link "Settings" at bounding box center [487, 504] width 156 height 36
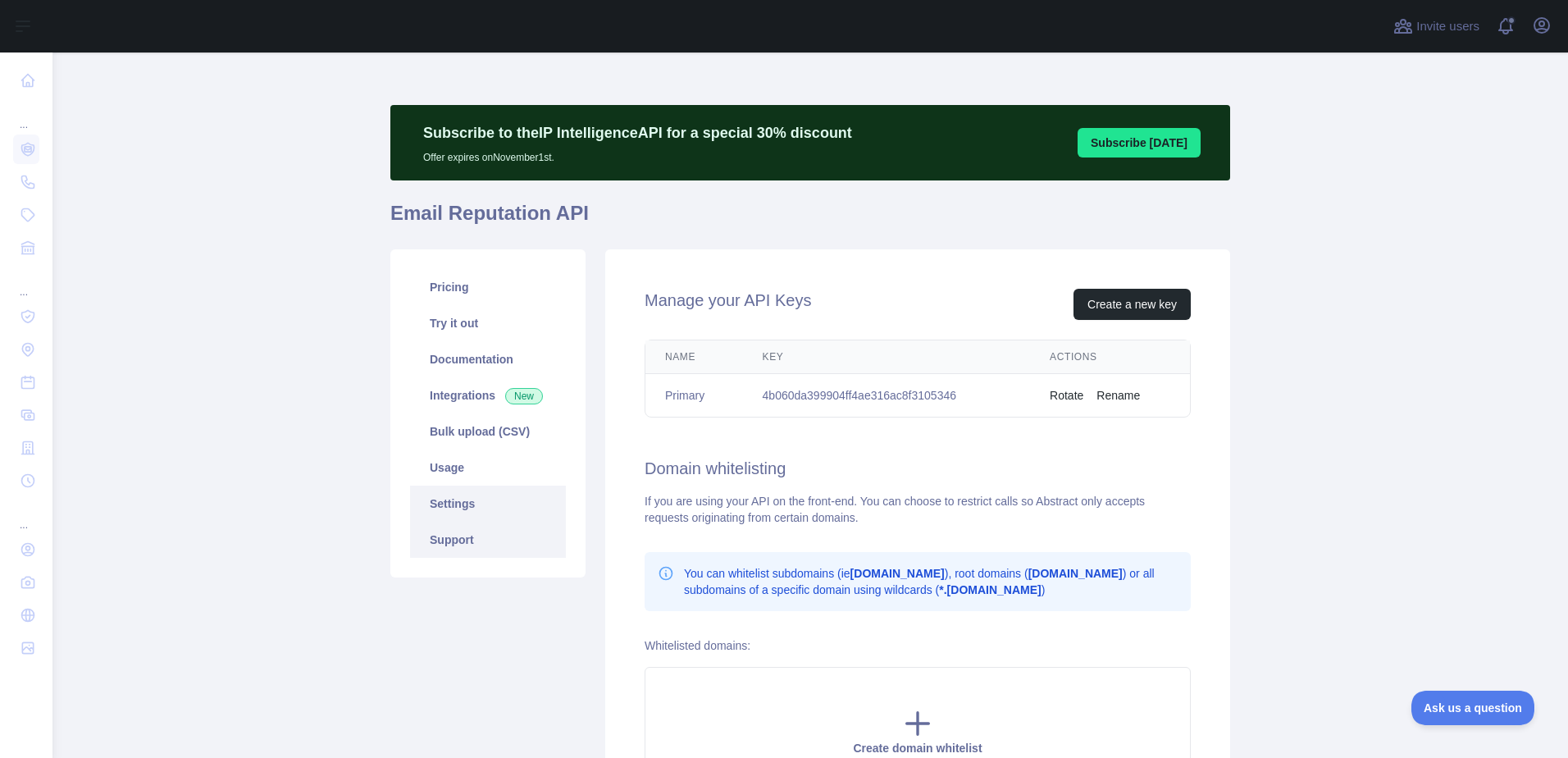
click at [492, 531] on link "Support" at bounding box center [487, 540] width 156 height 36
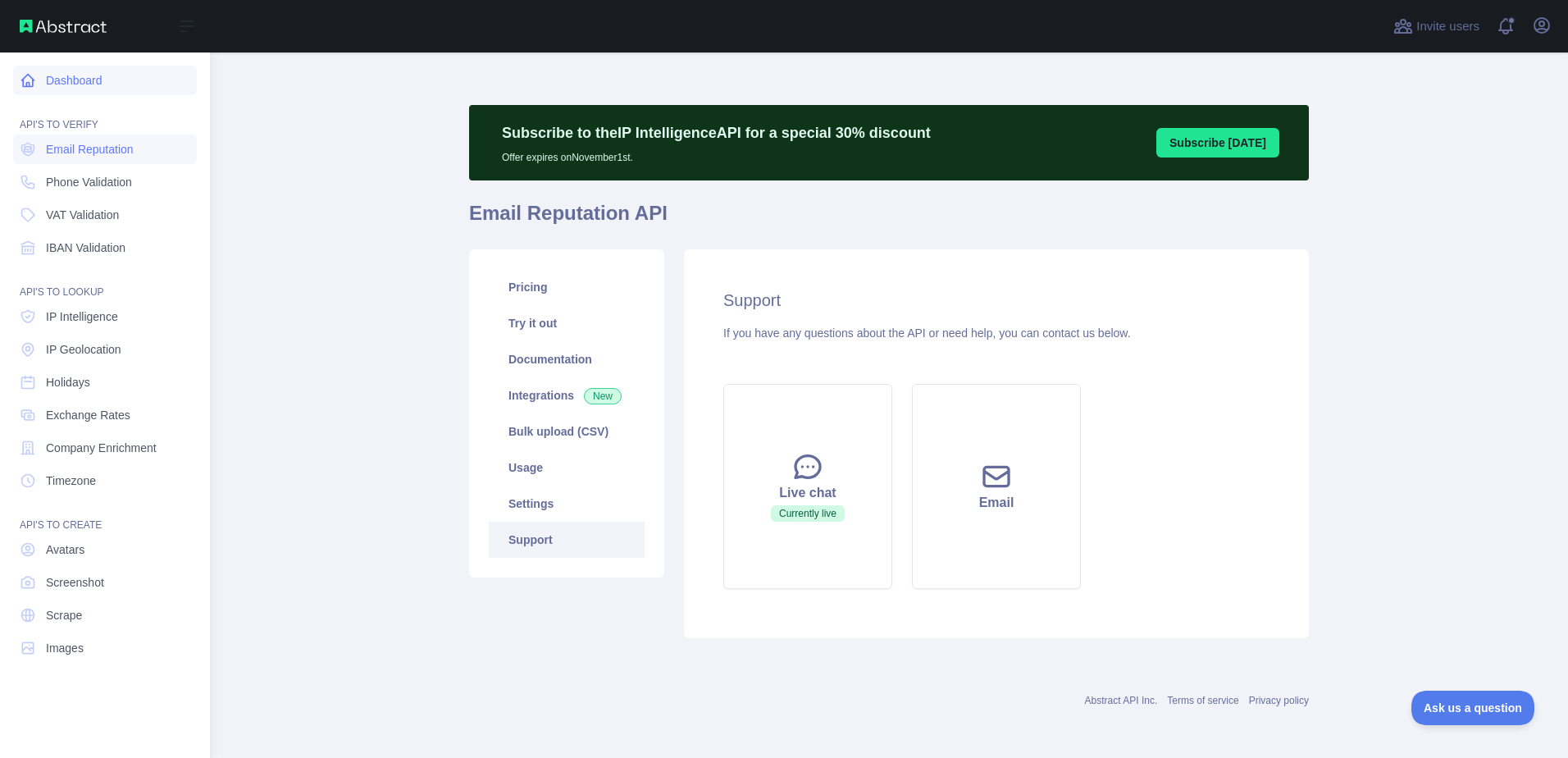
click at [28, 72] on link "Dashboard" at bounding box center [104, 80] width 184 height 29
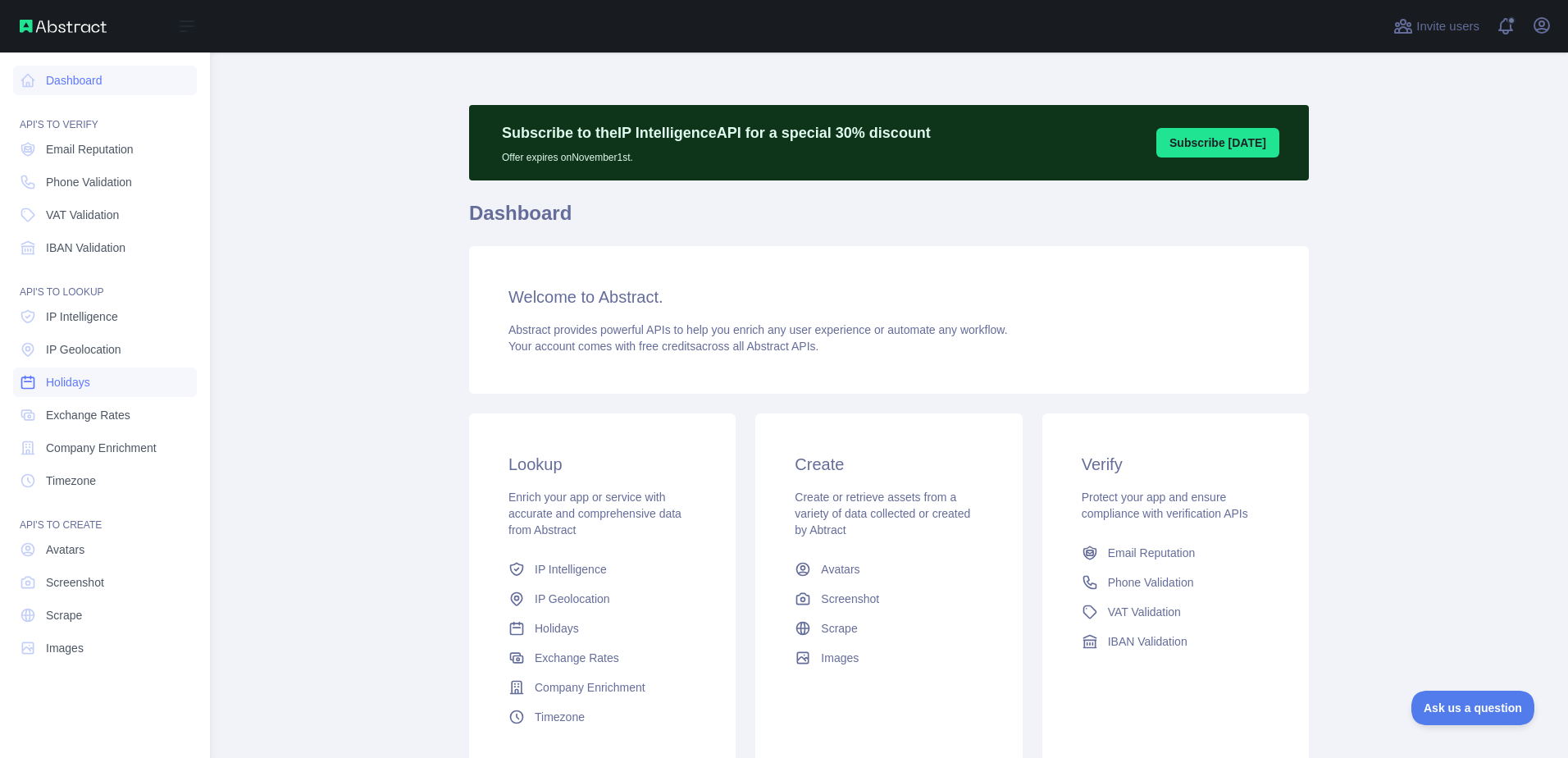
click at [158, 375] on link "Holidays" at bounding box center [104, 382] width 184 height 29
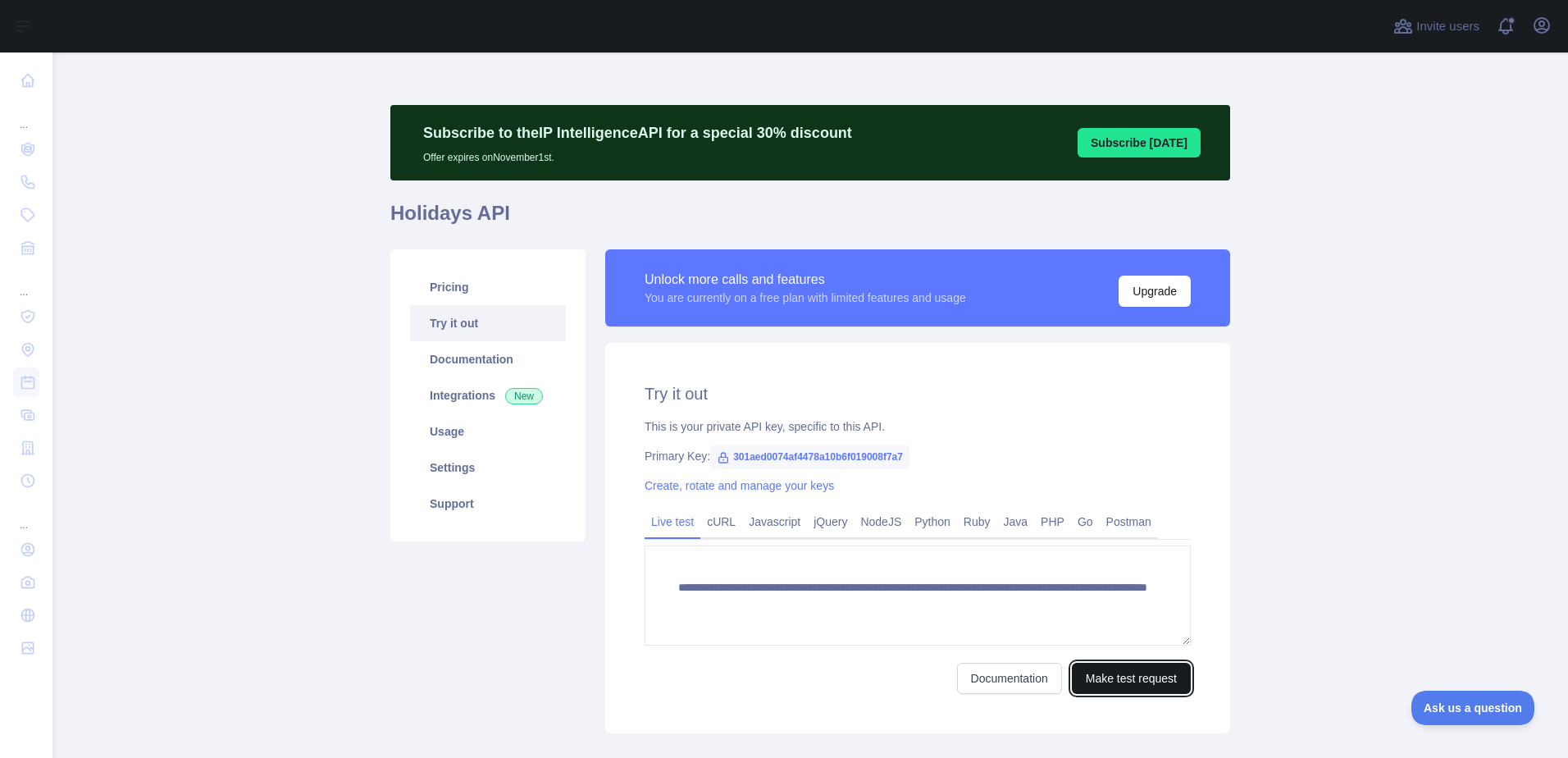
click at [1132, 674] on button "Make test request" at bounding box center [1132, 678] width 119 height 31
